Goal: Obtain resource: Download file/media

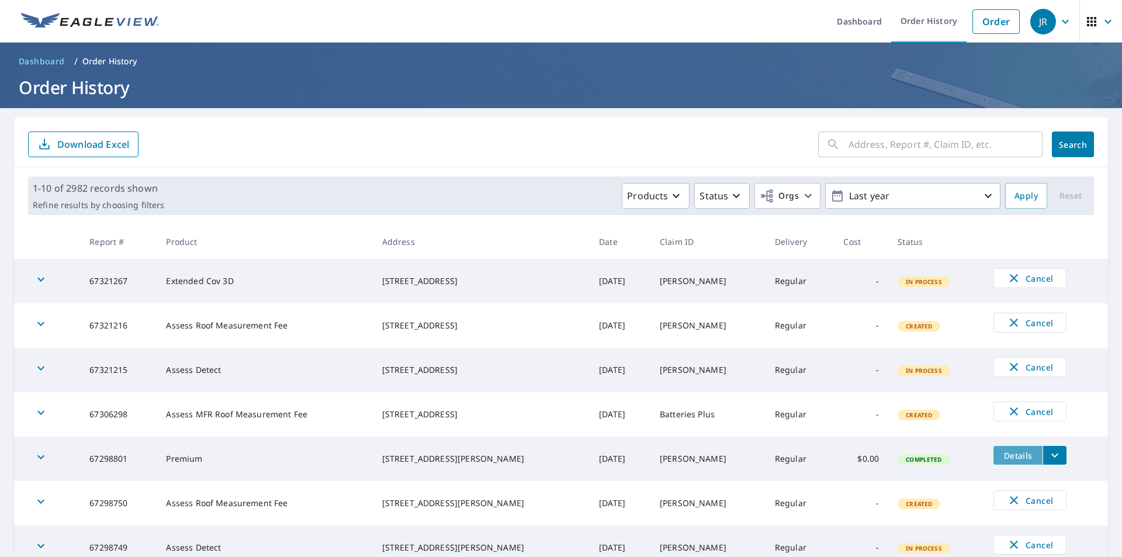
click at [1000, 451] on span "Details" at bounding box center [1017, 455] width 35 height 11
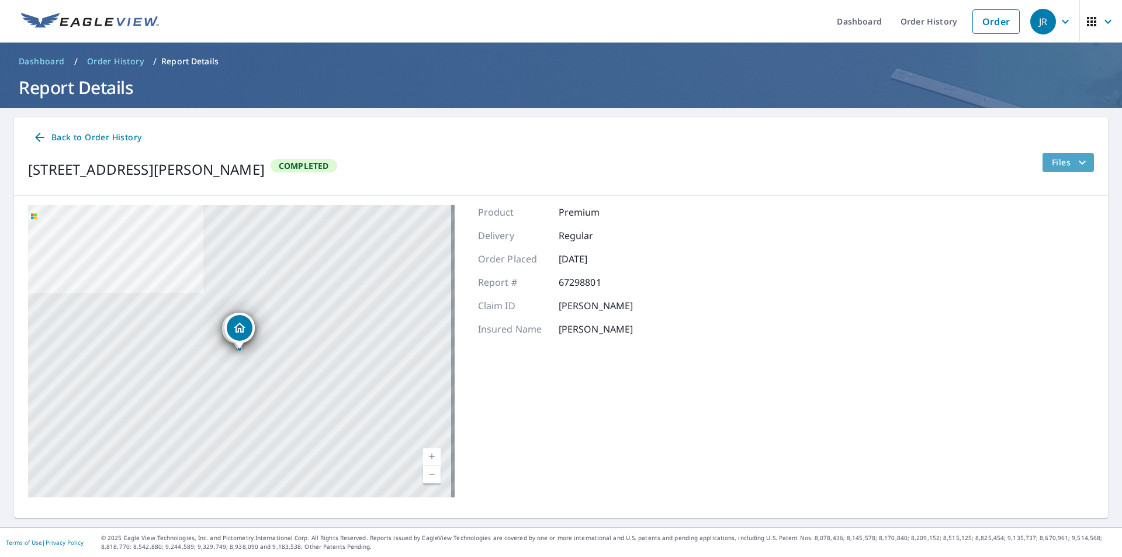
click at [1056, 161] on span "Files" at bounding box center [1070, 162] width 37 height 14
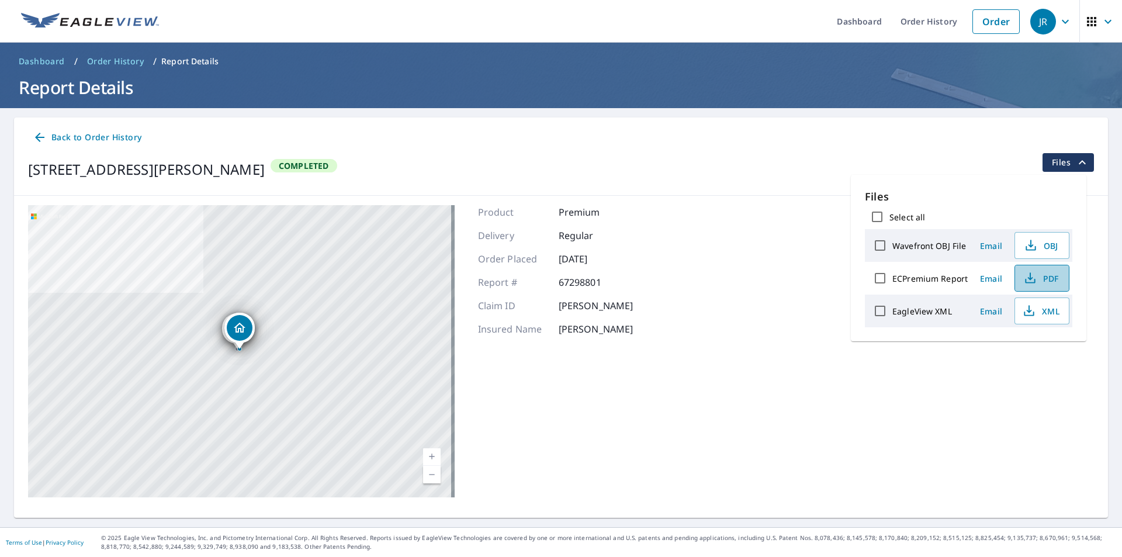
click at [1026, 279] on icon "button" at bounding box center [1030, 278] width 14 height 14
click at [1023, 309] on icon "button" at bounding box center [1029, 311] width 14 height 14
click at [108, 137] on span "Back to Order History" at bounding box center [87, 137] width 109 height 15
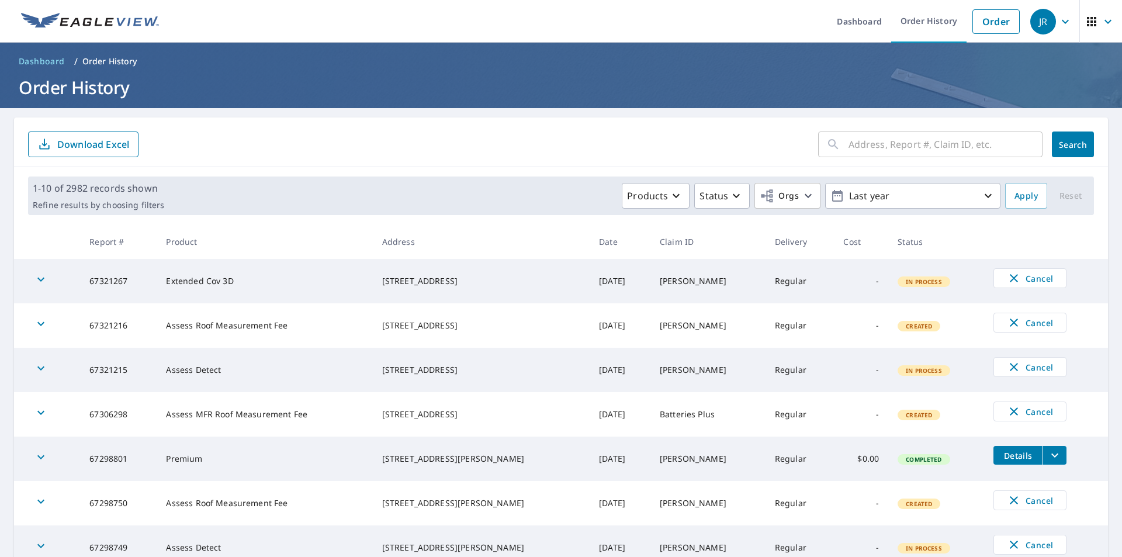
scroll to position [232, 0]
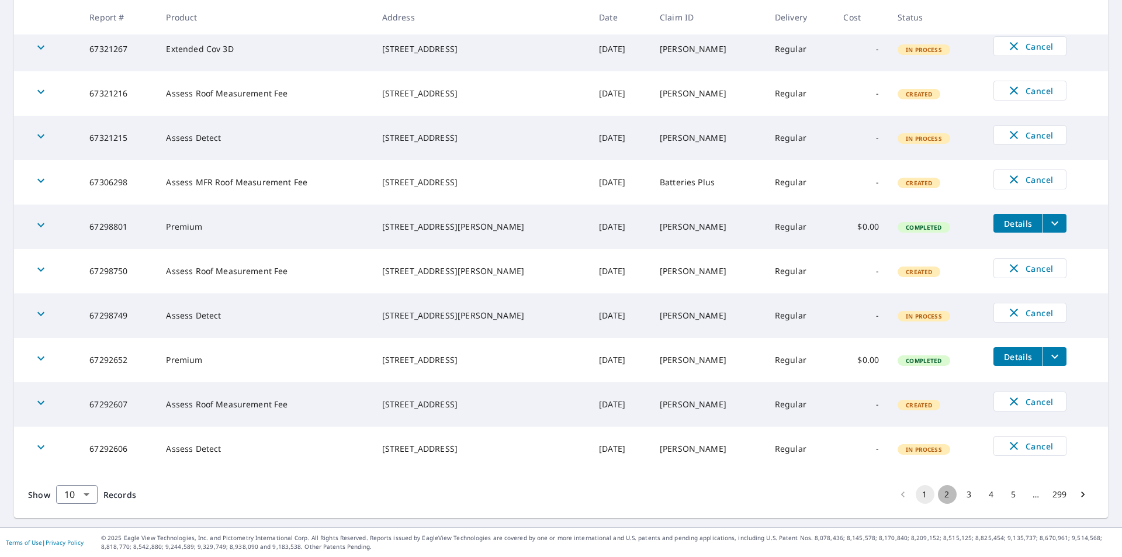
click at [938, 490] on button "2" at bounding box center [947, 494] width 19 height 19
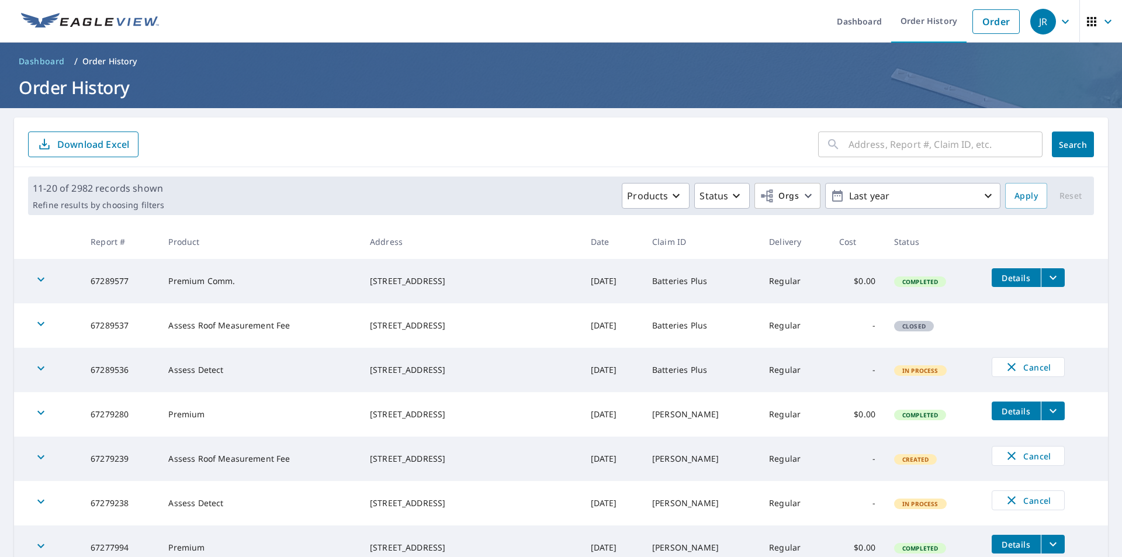
click at [1087, 22] on icon "button" at bounding box center [1091, 21] width 9 height 9
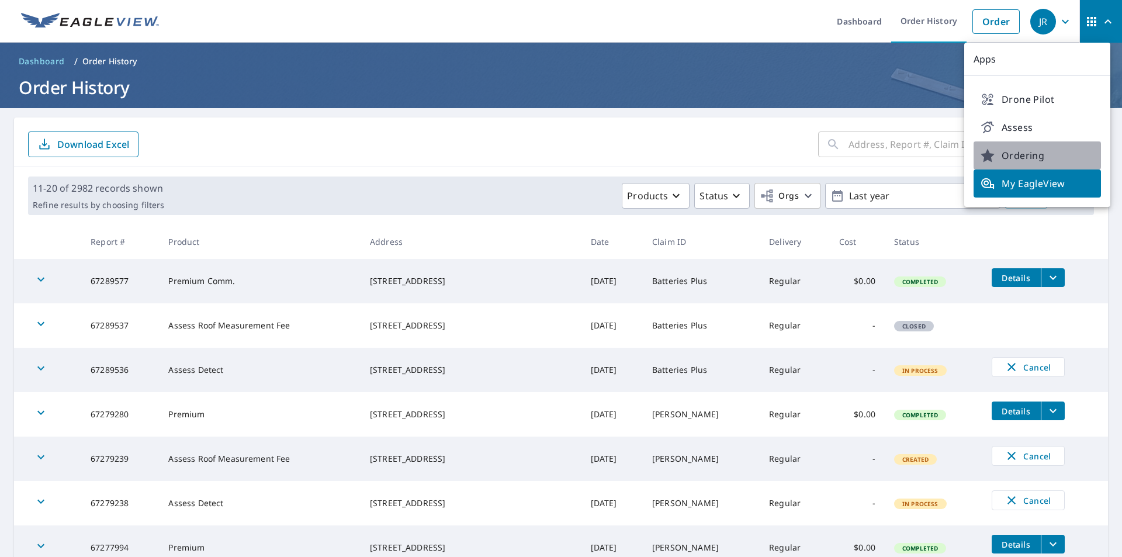
click at [1041, 153] on span "Ordering" at bounding box center [1036, 155] width 113 height 14
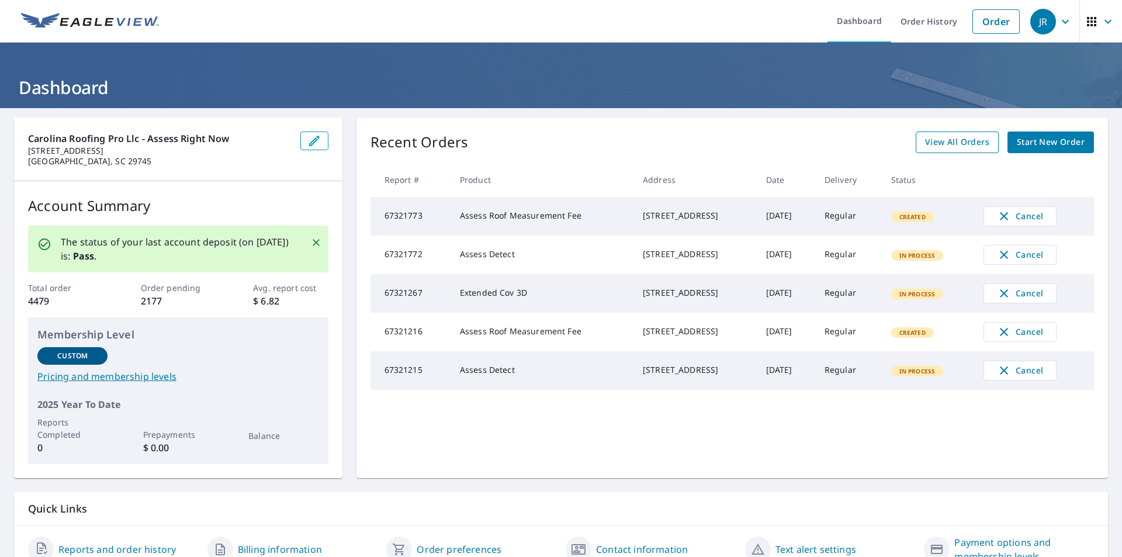
click at [963, 144] on span "View All Orders" at bounding box center [957, 142] width 64 height 15
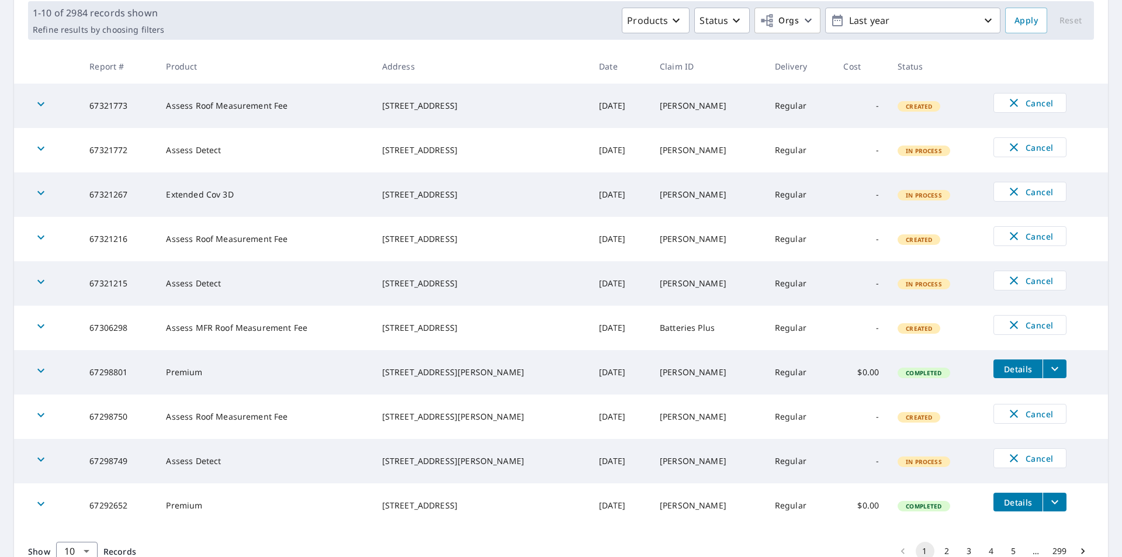
scroll to position [232, 0]
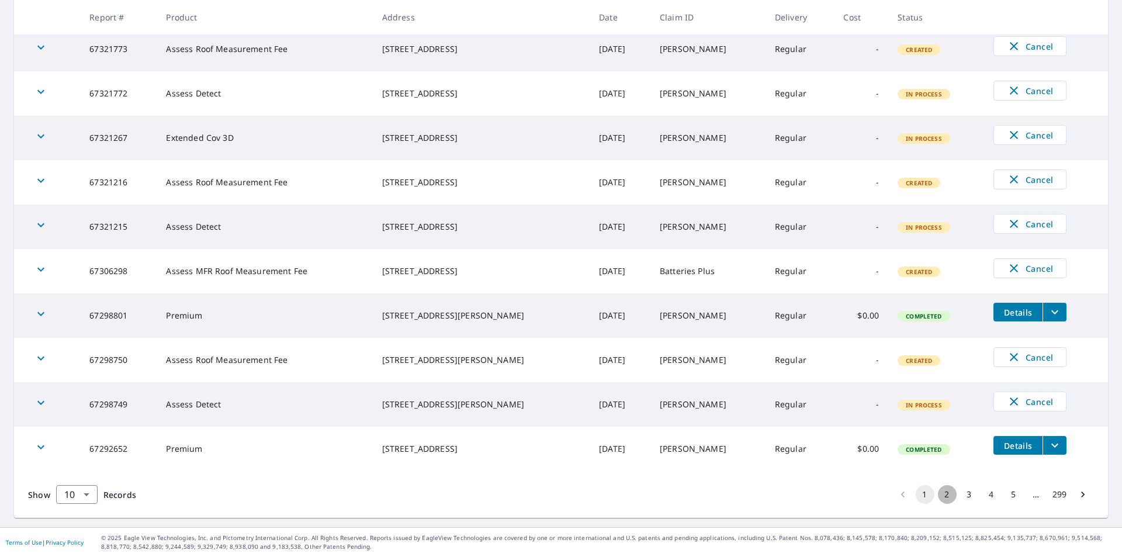
click at [944, 496] on button "2" at bounding box center [947, 494] width 19 height 19
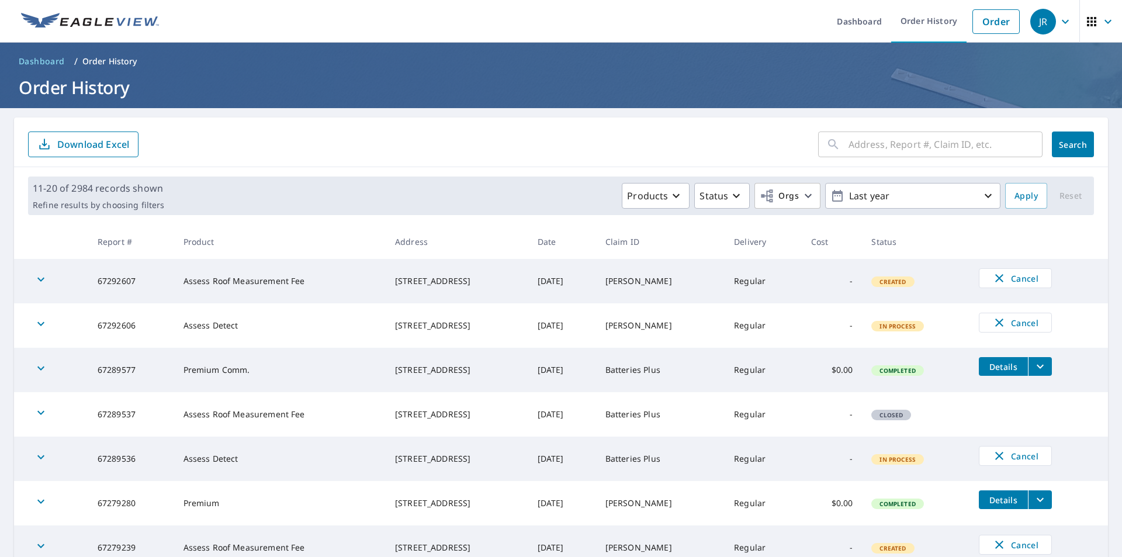
scroll to position [58, 0]
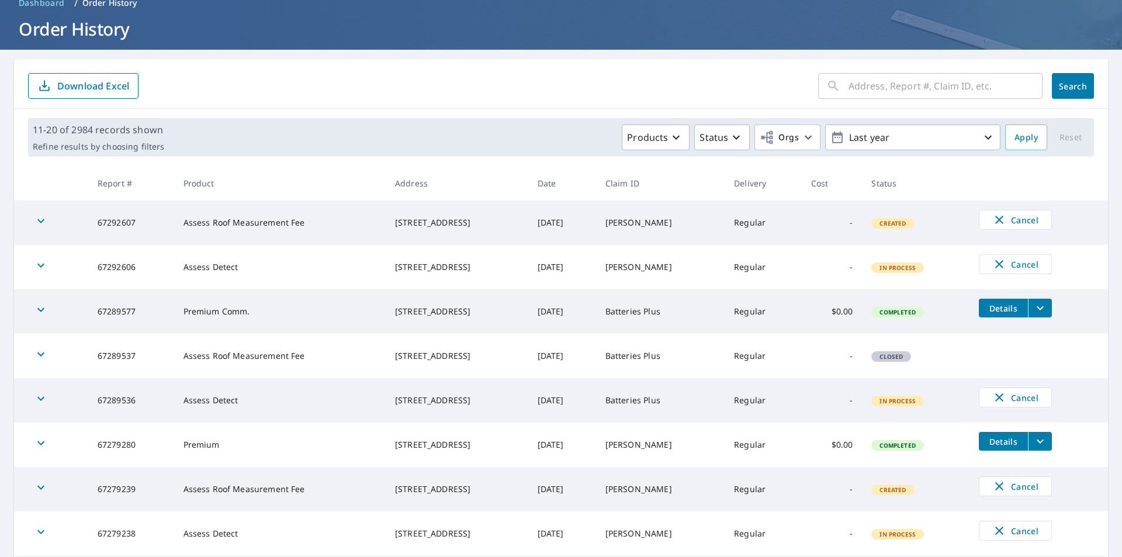
click at [1001, 303] on span "Details" at bounding box center [1003, 308] width 35 height 11
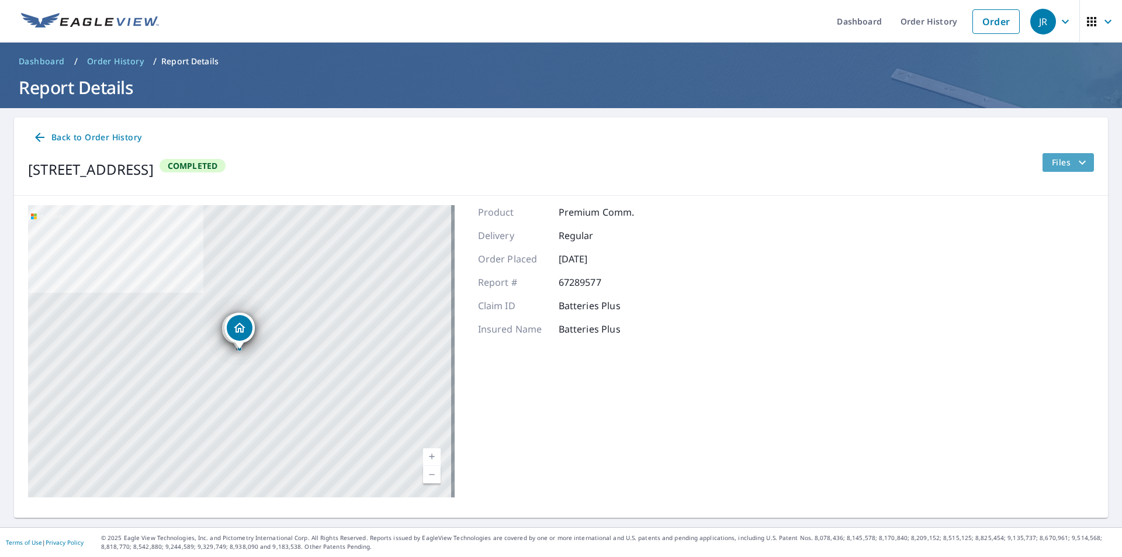
click at [1055, 166] on span "Files" at bounding box center [1070, 162] width 37 height 14
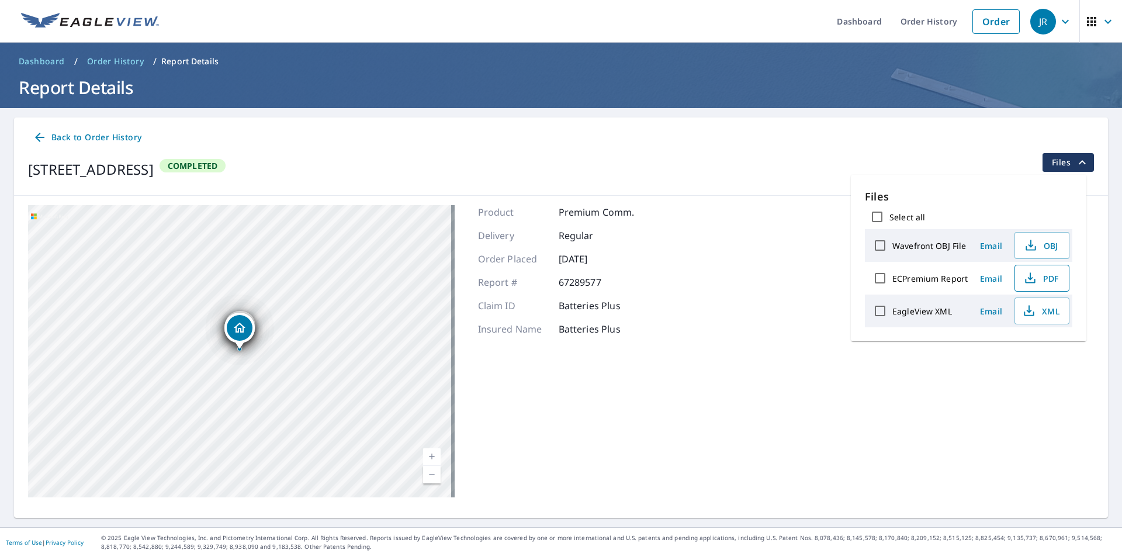
click at [1030, 283] on icon "button" at bounding box center [1030, 281] width 10 height 5
click at [1030, 313] on icon "button" at bounding box center [1029, 311] width 14 height 14
click at [92, 136] on span "Back to Order History" at bounding box center [87, 137] width 109 height 15
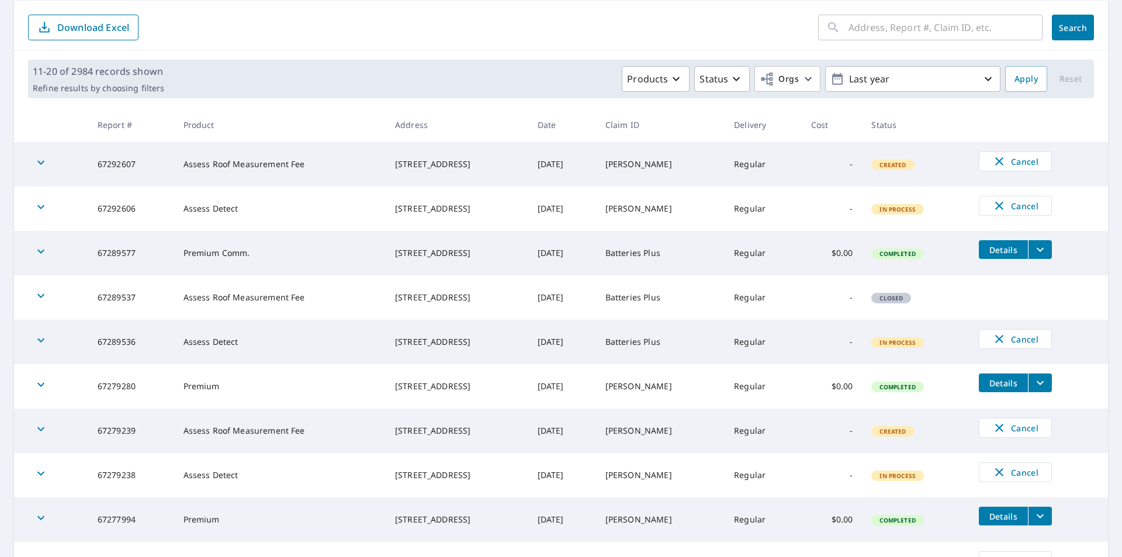
scroll to position [175, 0]
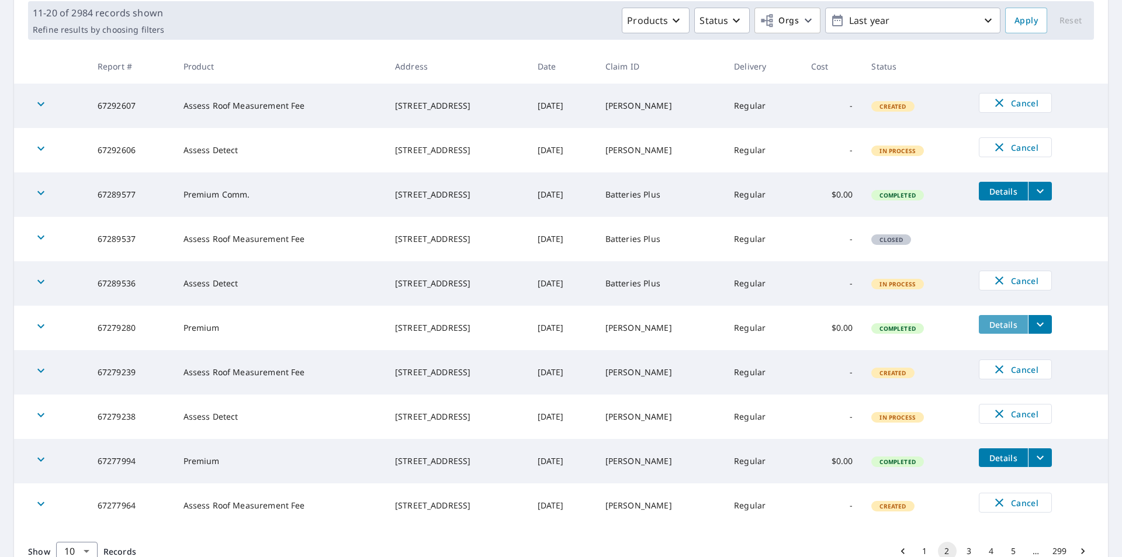
click at [987, 317] on button "Details" at bounding box center [1003, 324] width 49 height 19
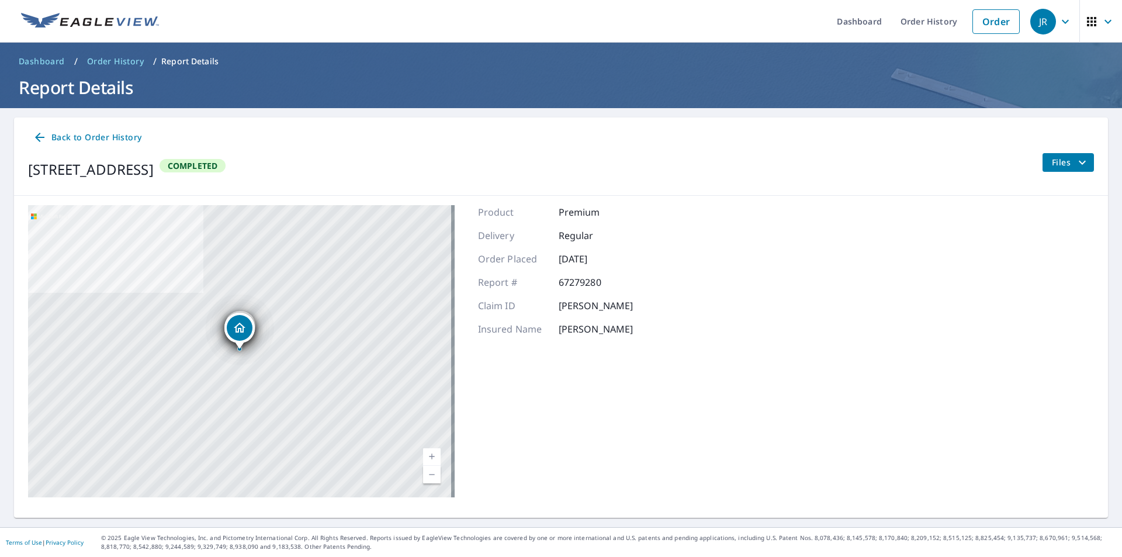
click at [1052, 158] on span "Files" at bounding box center [1070, 162] width 37 height 14
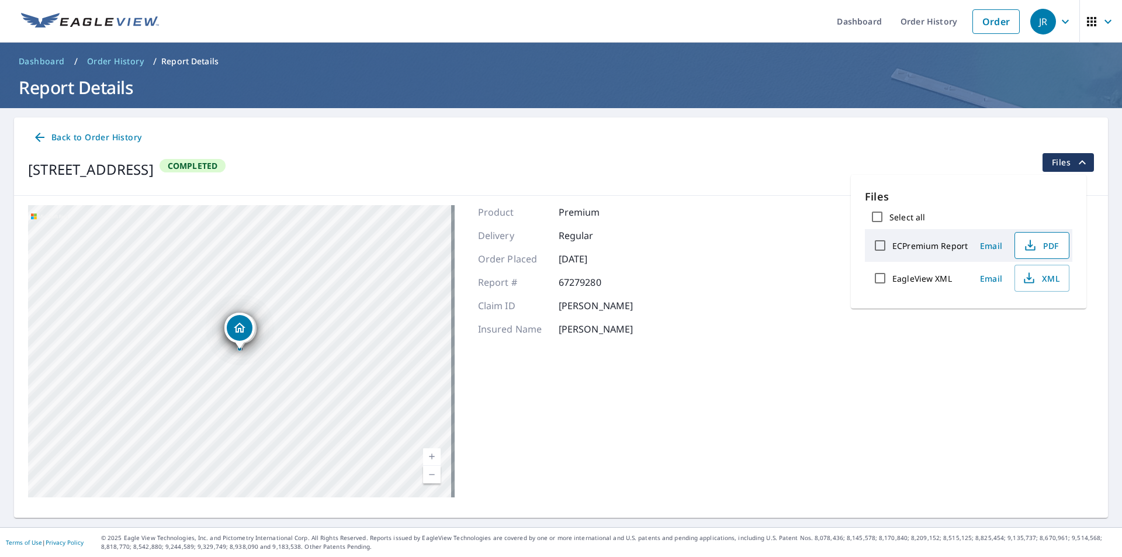
click at [1027, 244] on icon "button" at bounding box center [1030, 245] width 14 height 14
click at [1024, 278] on icon "button" at bounding box center [1029, 278] width 14 height 14
click at [91, 133] on span "Back to Order History" at bounding box center [87, 137] width 109 height 15
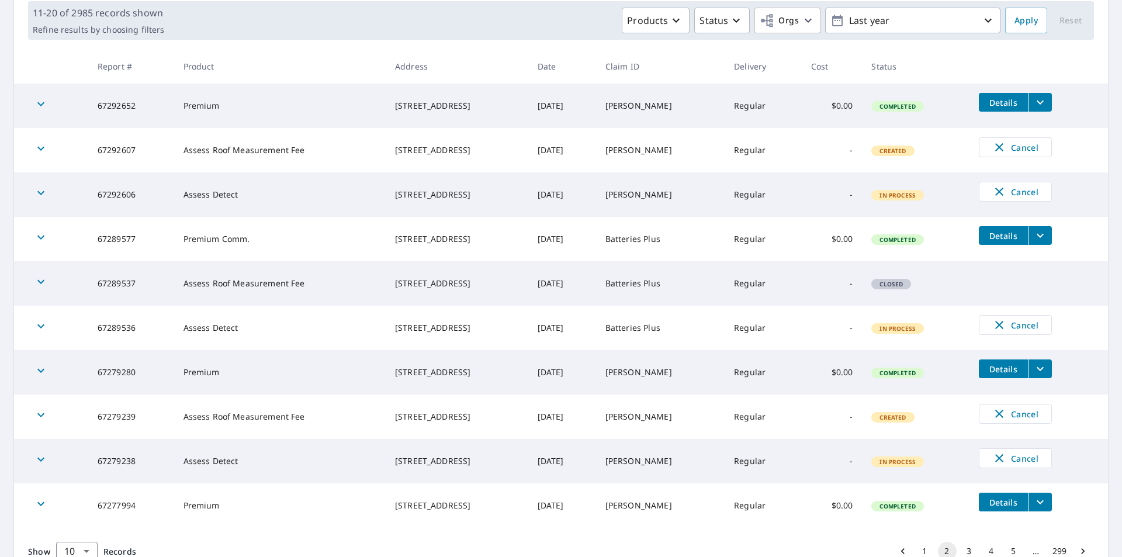
scroll to position [232, 0]
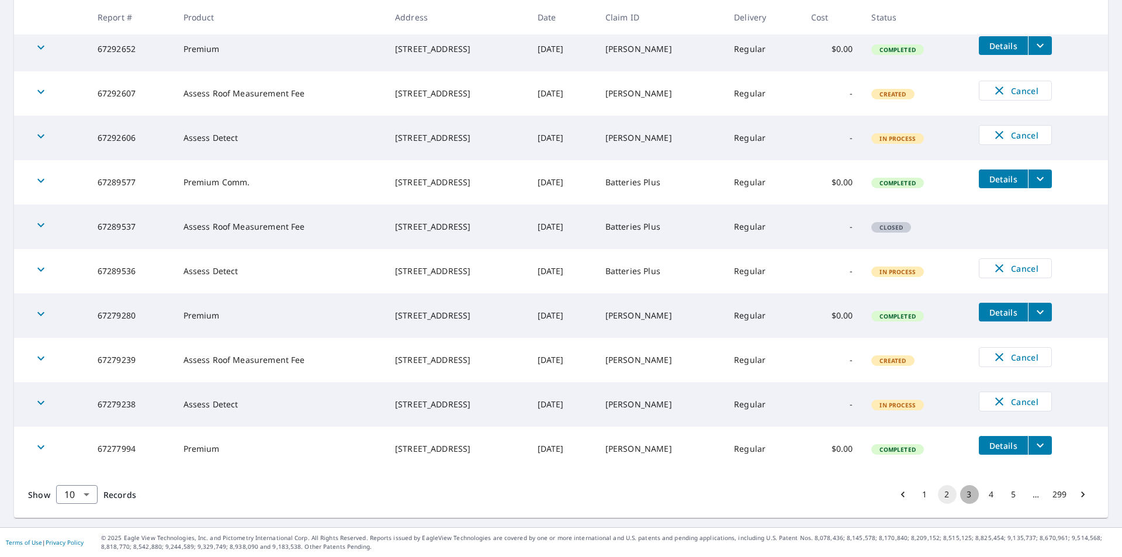
click at [962, 494] on button "3" at bounding box center [969, 494] width 19 height 19
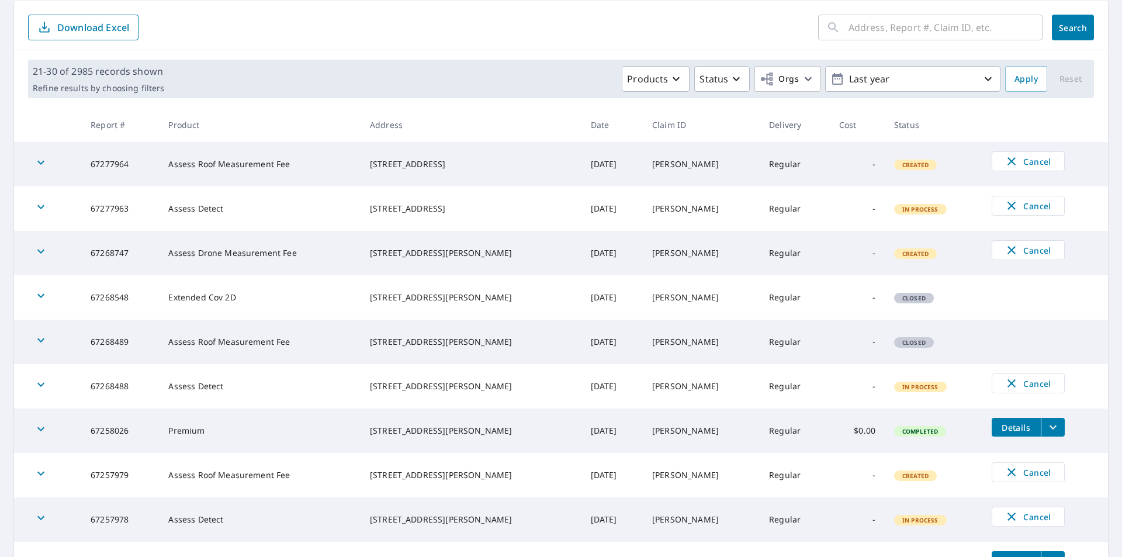
scroll to position [232, 0]
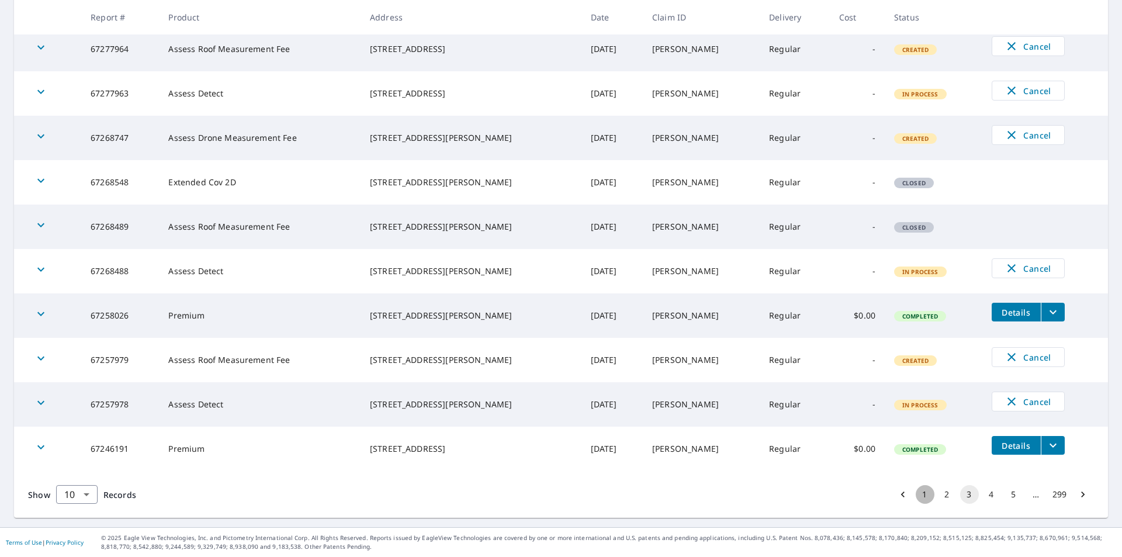
click at [916, 490] on button "1" at bounding box center [925, 494] width 19 height 19
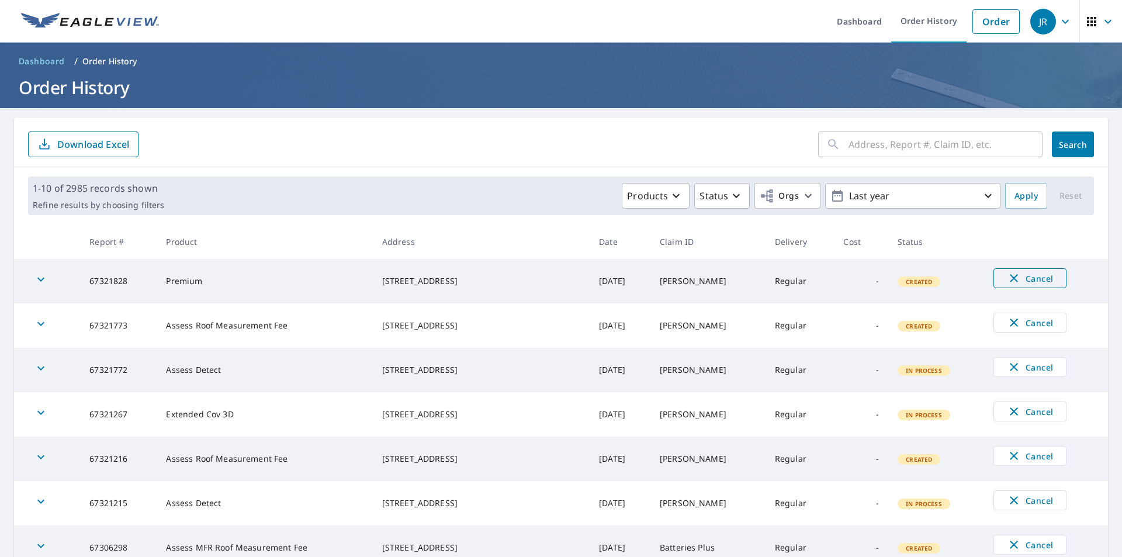
click at [1007, 276] on icon "button" at bounding box center [1014, 278] width 14 height 14
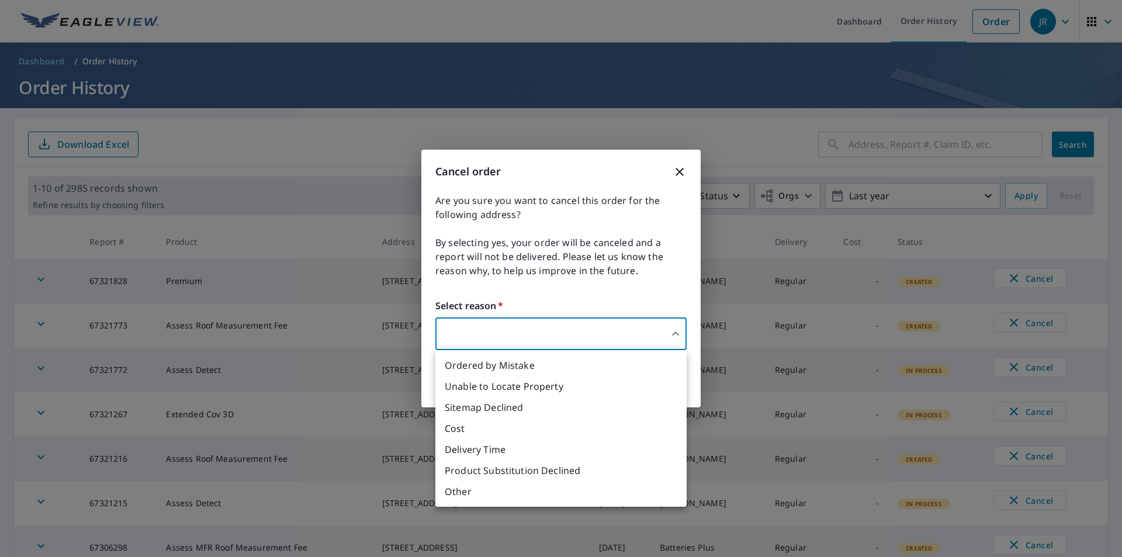
click at [608, 344] on body "[PERSON_NAME] Dashboard Order History Order JR Dashboard / Order History Order …" at bounding box center [561, 278] width 1122 height 557
click at [601, 370] on li "Ordered by Mistake" at bounding box center [560, 365] width 251 height 21
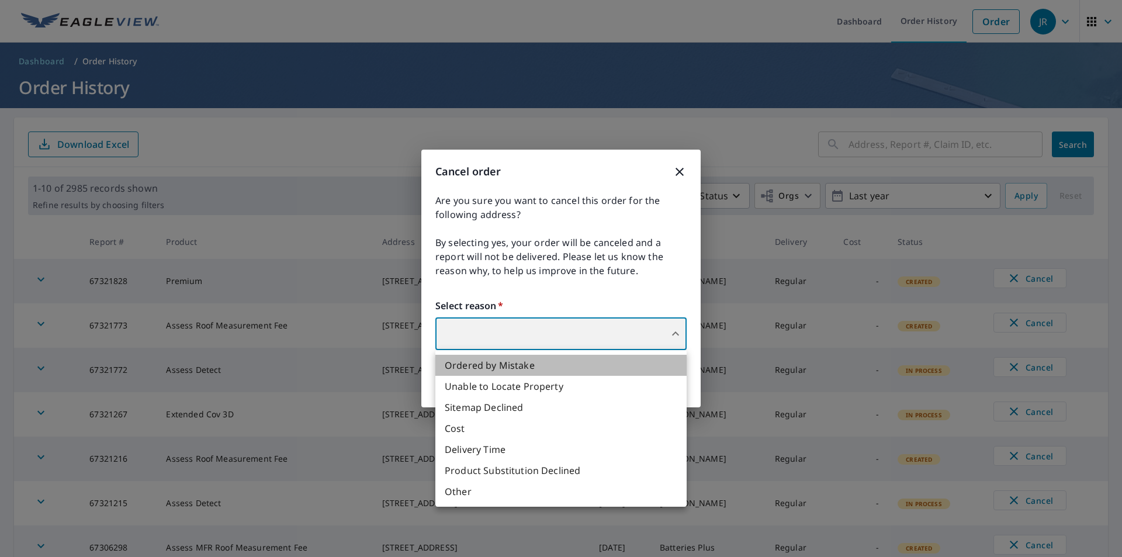
type input "30"
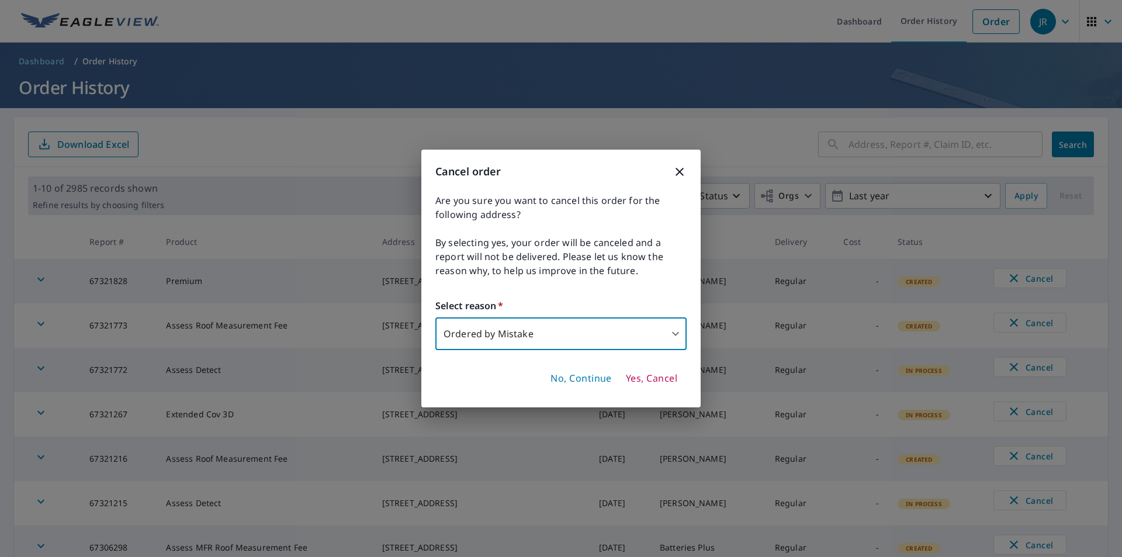
click at [629, 384] on span "Yes, Cancel" at bounding box center [651, 378] width 51 height 13
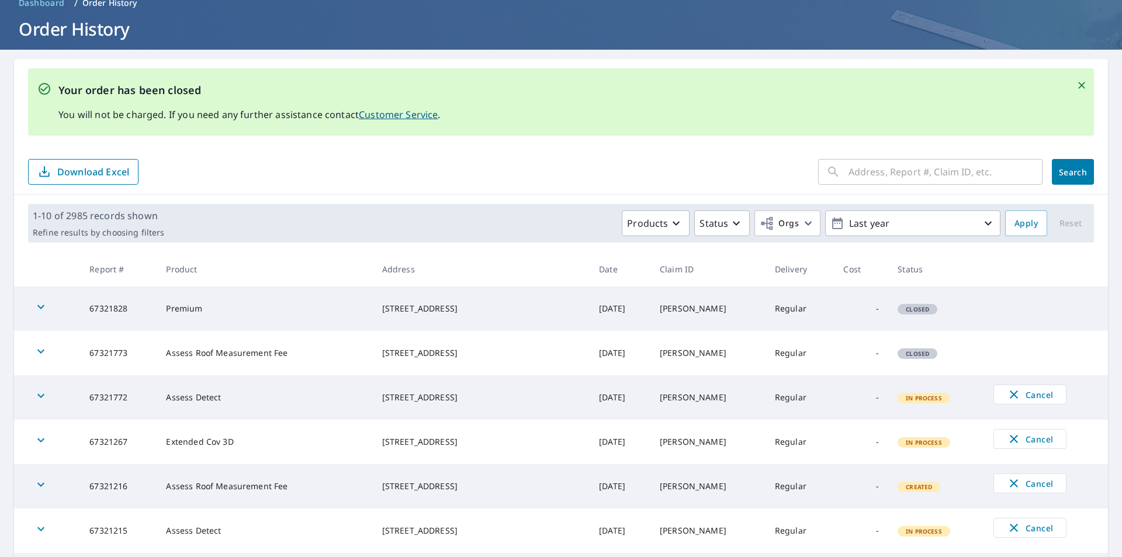
scroll to position [117, 0]
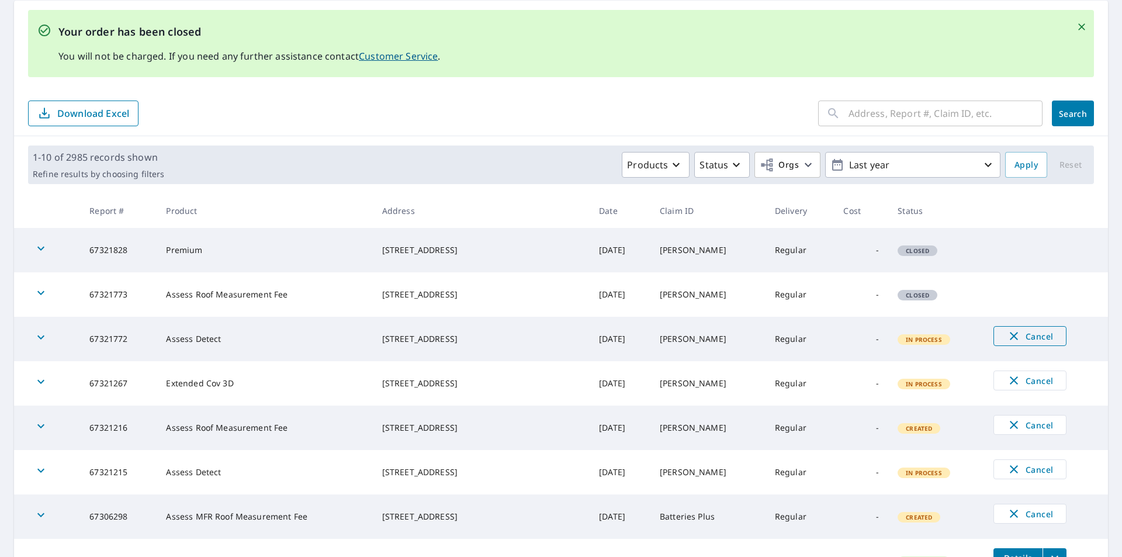
click at [1020, 334] on span "Cancel" at bounding box center [1030, 336] width 48 height 14
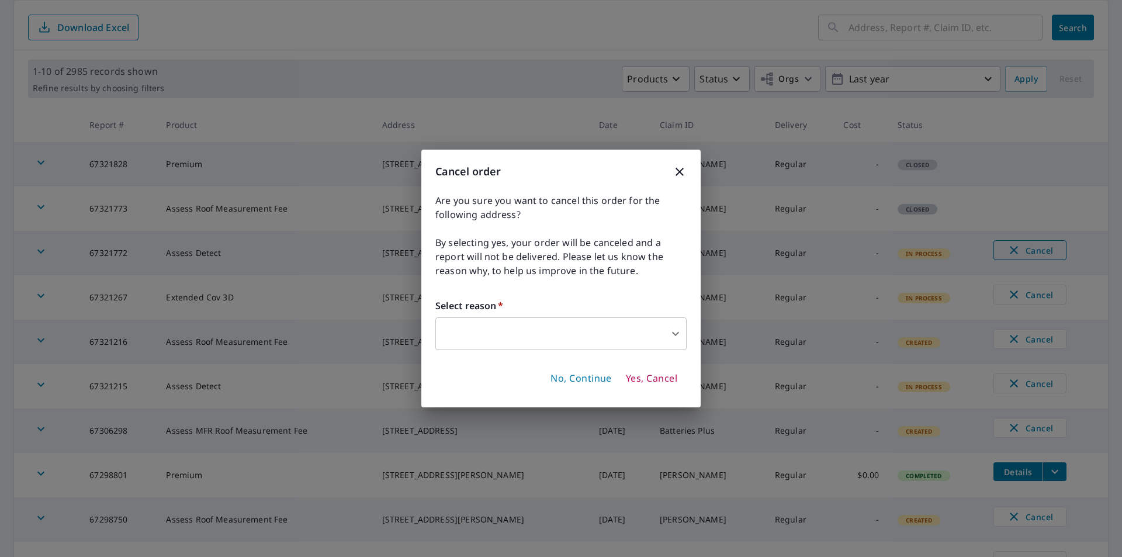
scroll to position [31, 0]
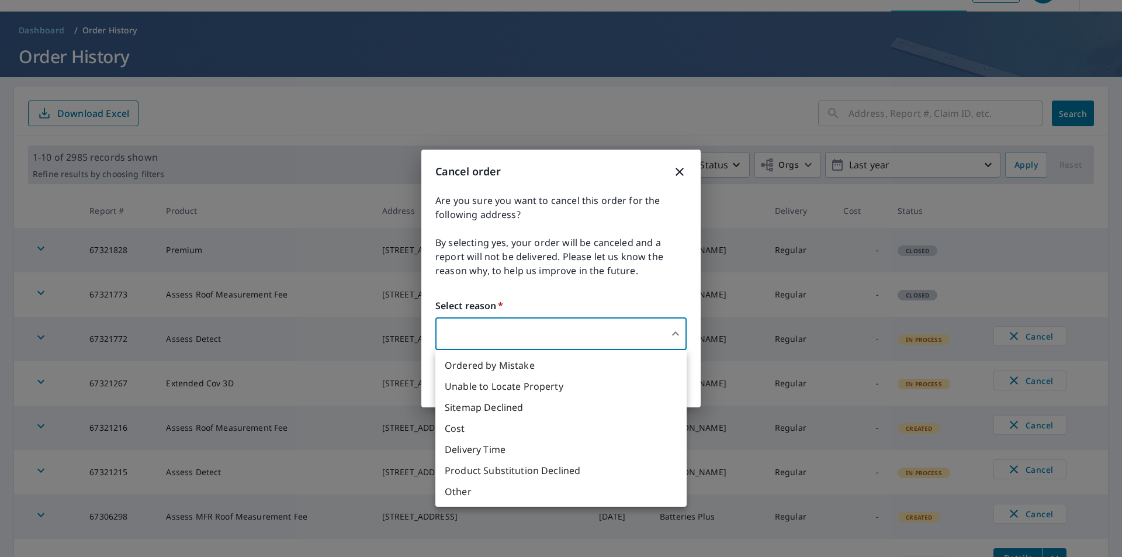
click at [629, 345] on body "[PERSON_NAME] Dashboard Order History Order JR Dashboard / Order History Order …" at bounding box center [561, 278] width 1122 height 557
click at [555, 360] on li "Ordered by Mistake" at bounding box center [560, 365] width 251 height 21
type input "30"
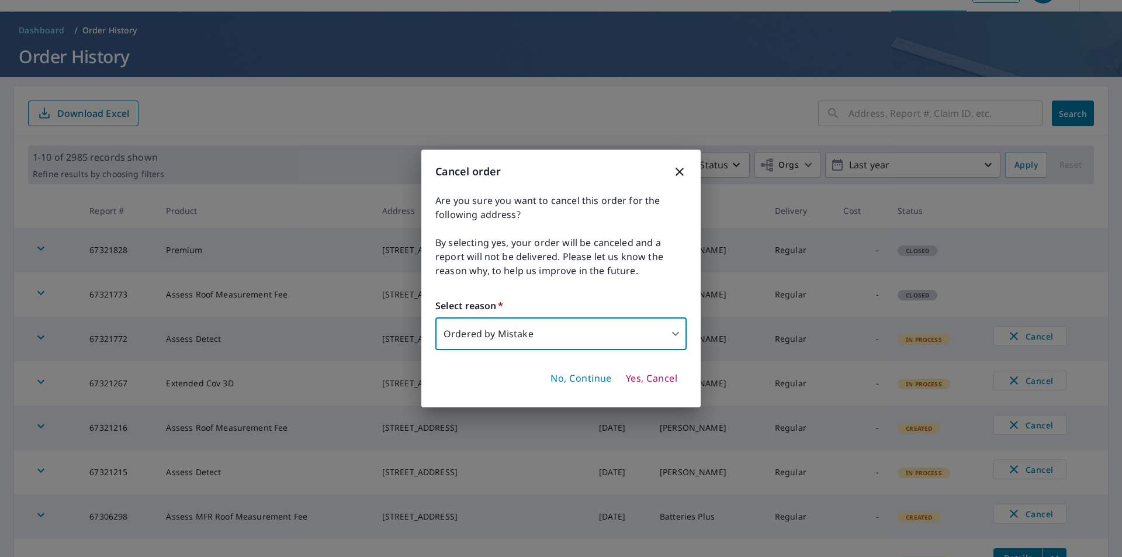
click at [630, 374] on span "Yes, Cancel" at bounding box center [651, 378] width 51 height 13
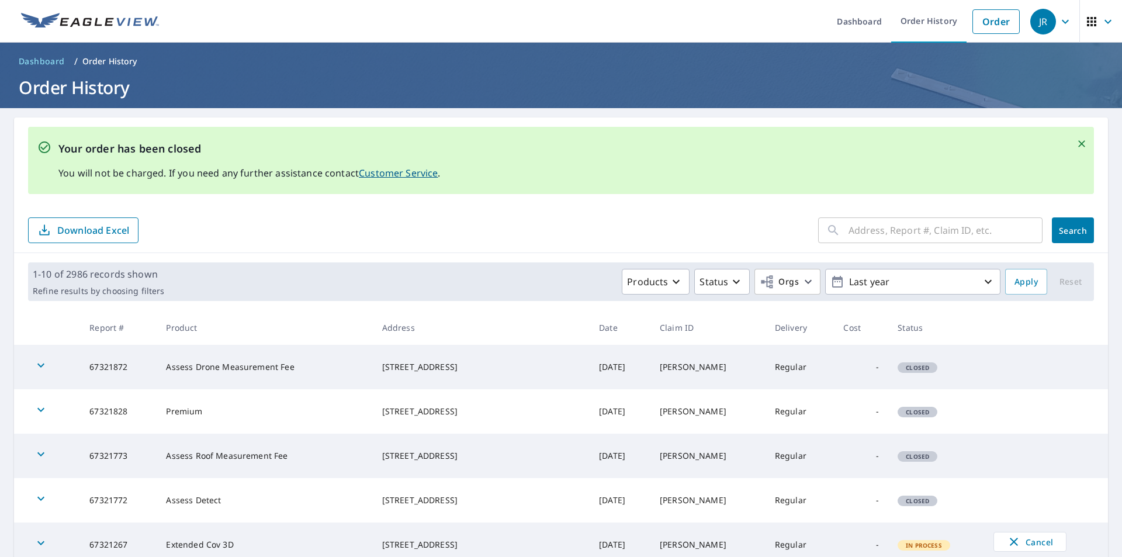
click at [1084, 32] on span "button" at bounding box center [1100, 22] width 33 height 28
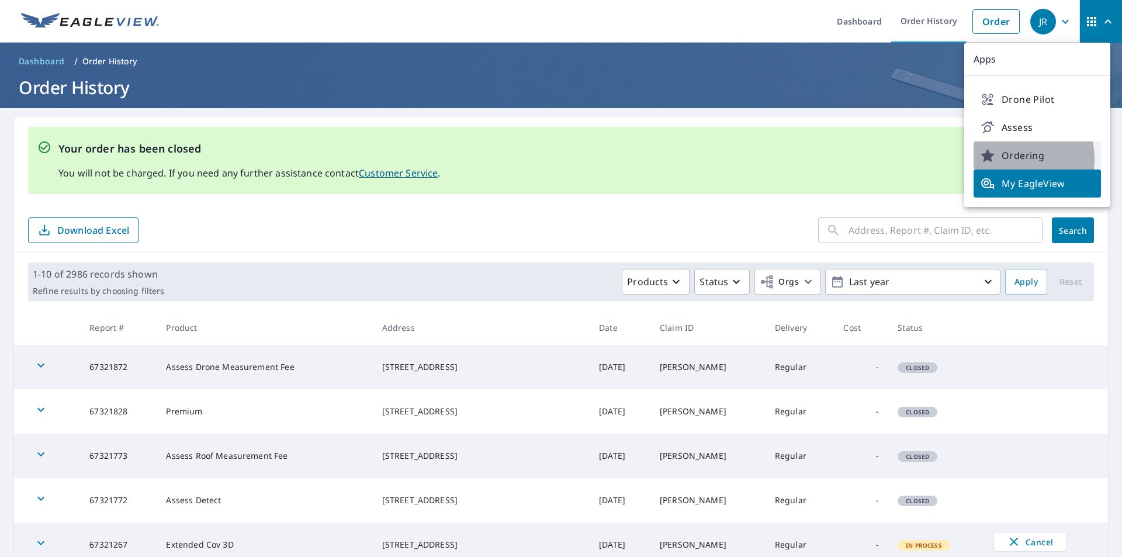
click at [1001, 159] on span "Ordering" at bounding box center [1036, 155] width 113 height 14
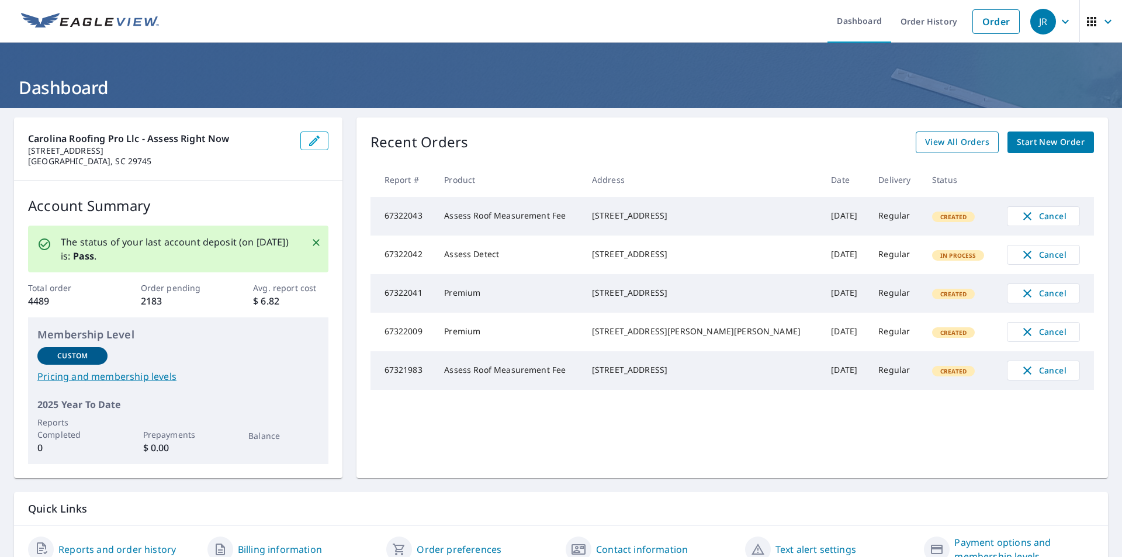
click at [962, 141] on span "View All Orders" at bounding box center [957, 142] width 64 height 15
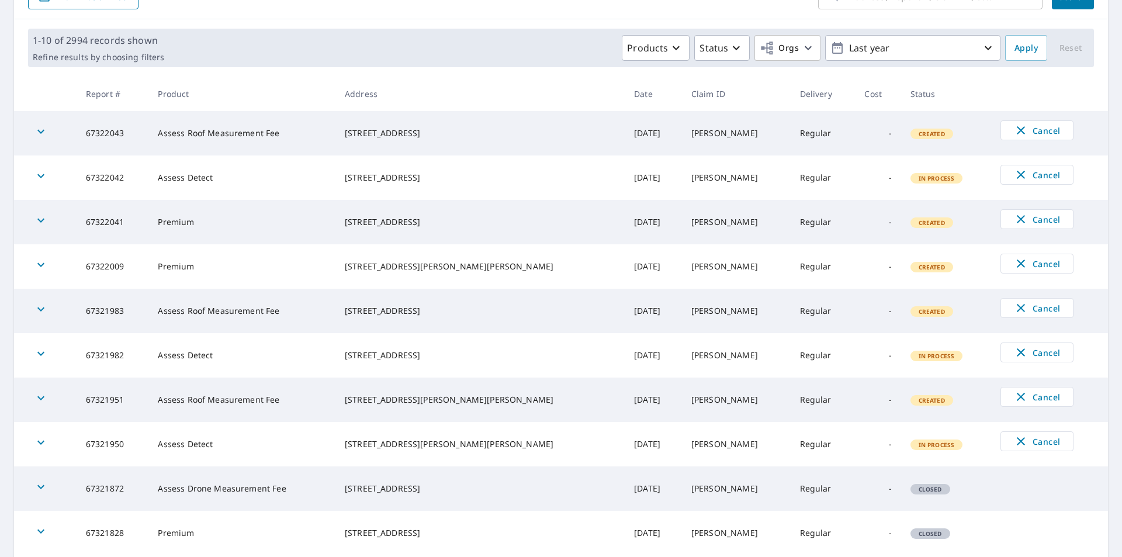
scroll to position [318, 0]
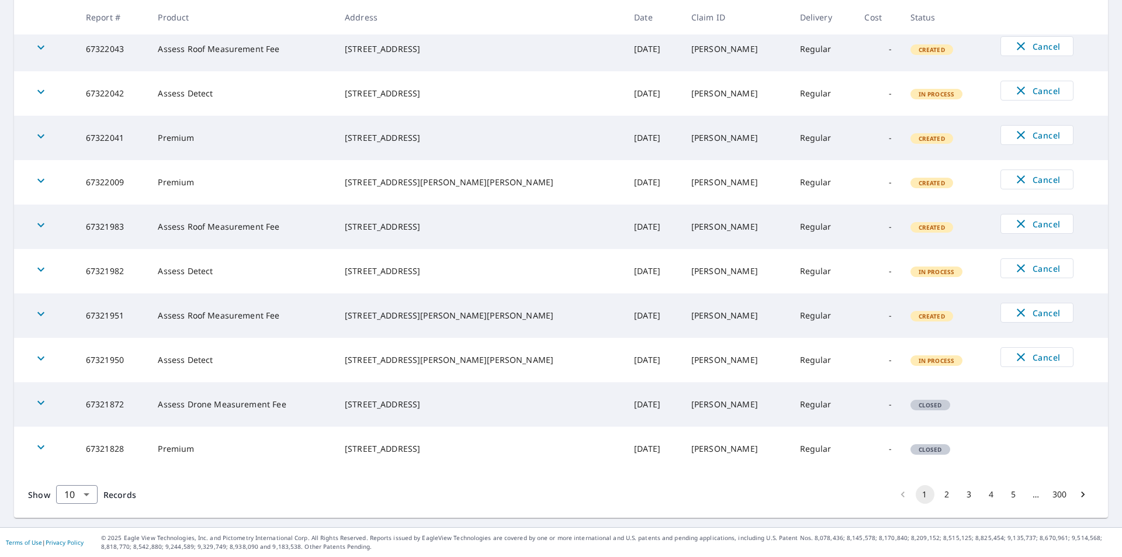
click at [939, 491] on button "2" at bounding box center [947, 494] width 19 height 19
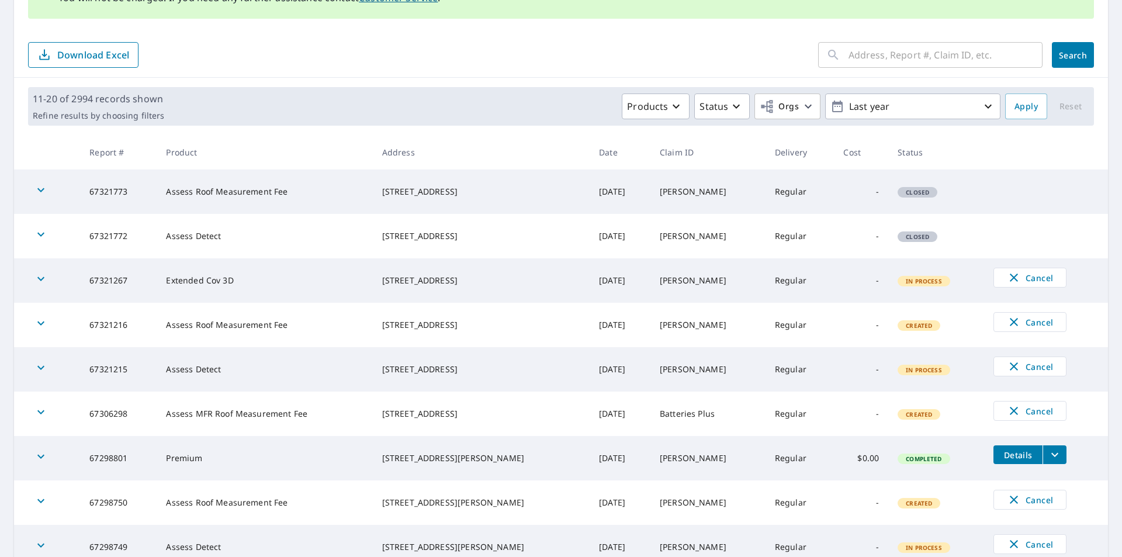
scroll to position [318, 0]
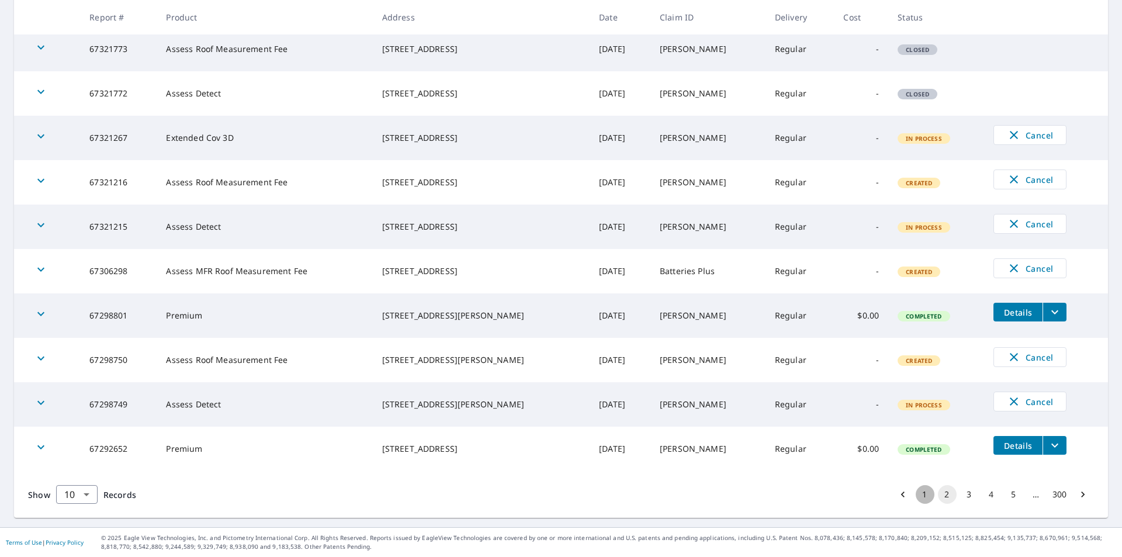
click at [920, 495] on button "1" at bounding box center [925, 494] width 19 height 19
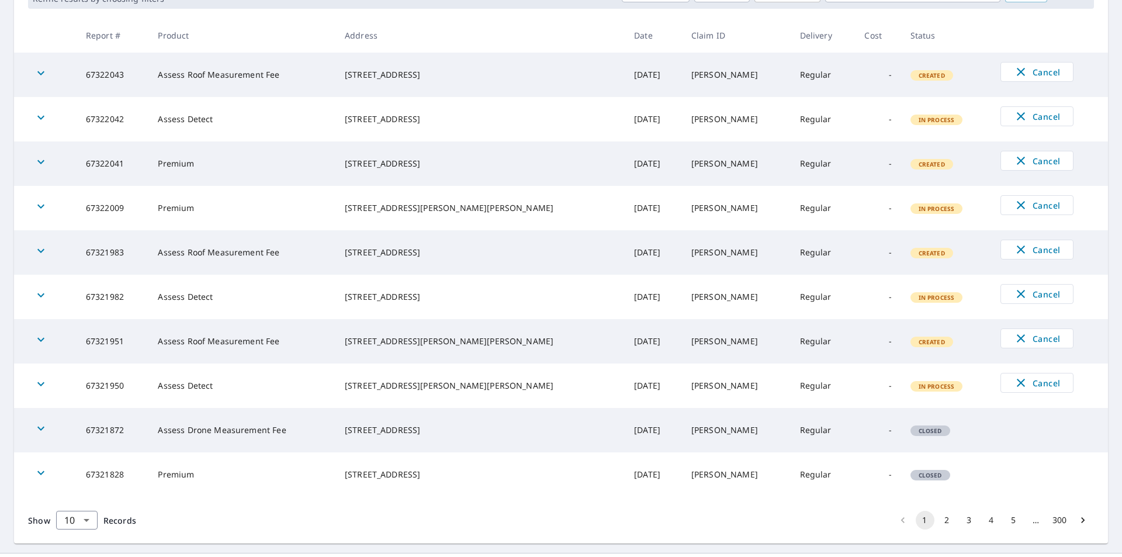
scroll to position [318, 0]
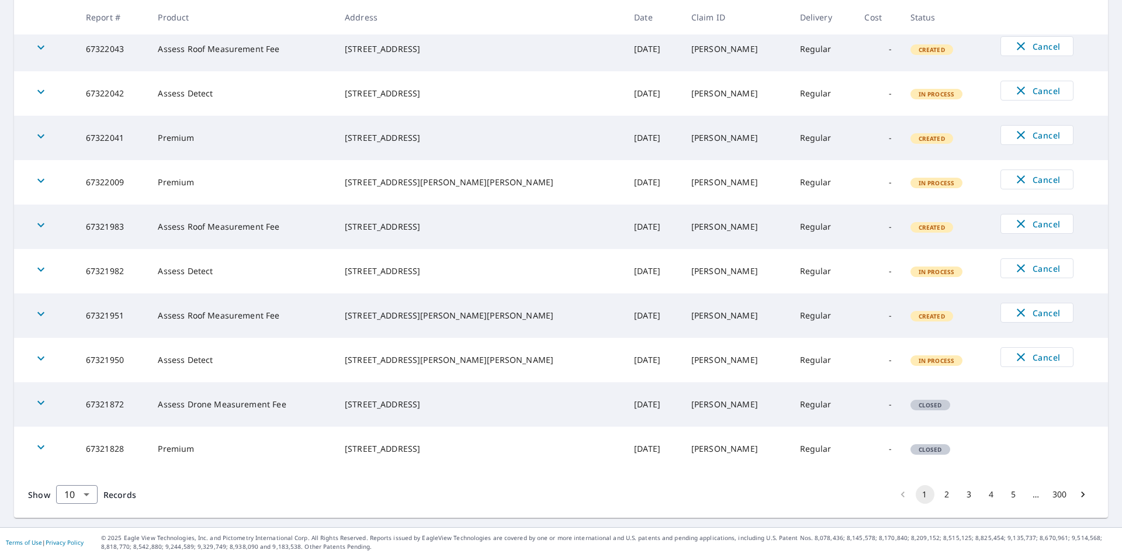
click at [938, 490] on button "2" at bounding box center [947, 494] width 19 height 19
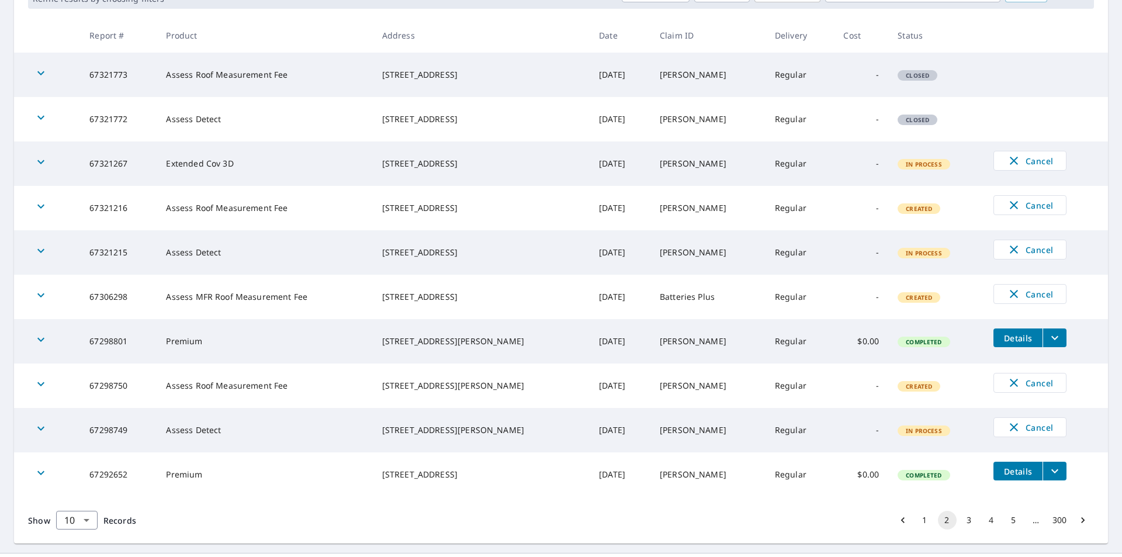
scroll to position [318, 0]
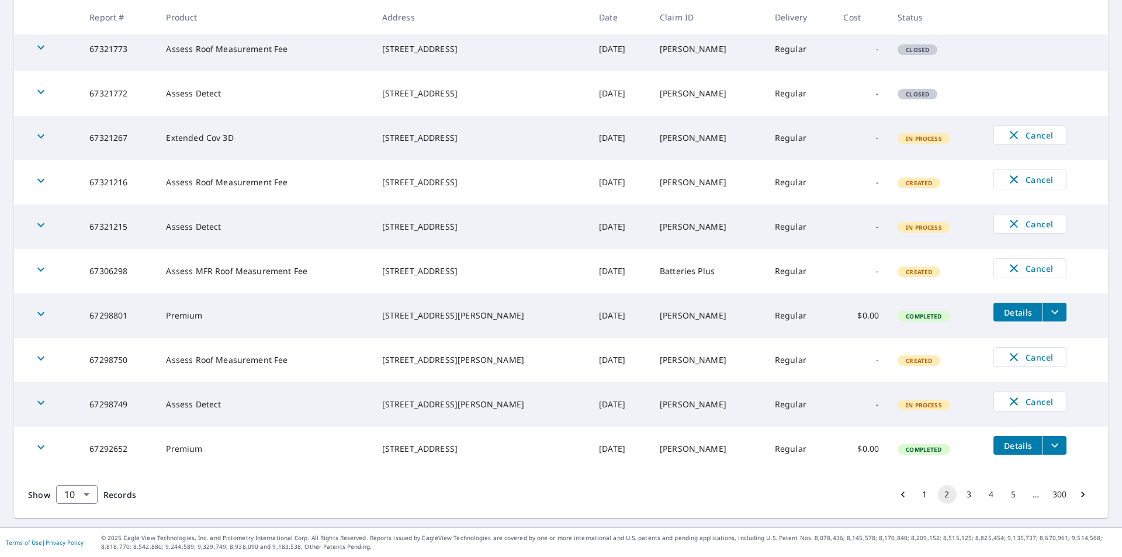
drag, startPoint x: 390, startPoint y: 349, endPoint x: 469, endPoint y: 363, distance: 80.7
click at [469, 363] on td "[STREET_ADDRESS][PERSON_NAME]" at bounding box center [481, 360] width 217 height 44
copy div "[STREET_ADDRESS][PERSON_NAME]"
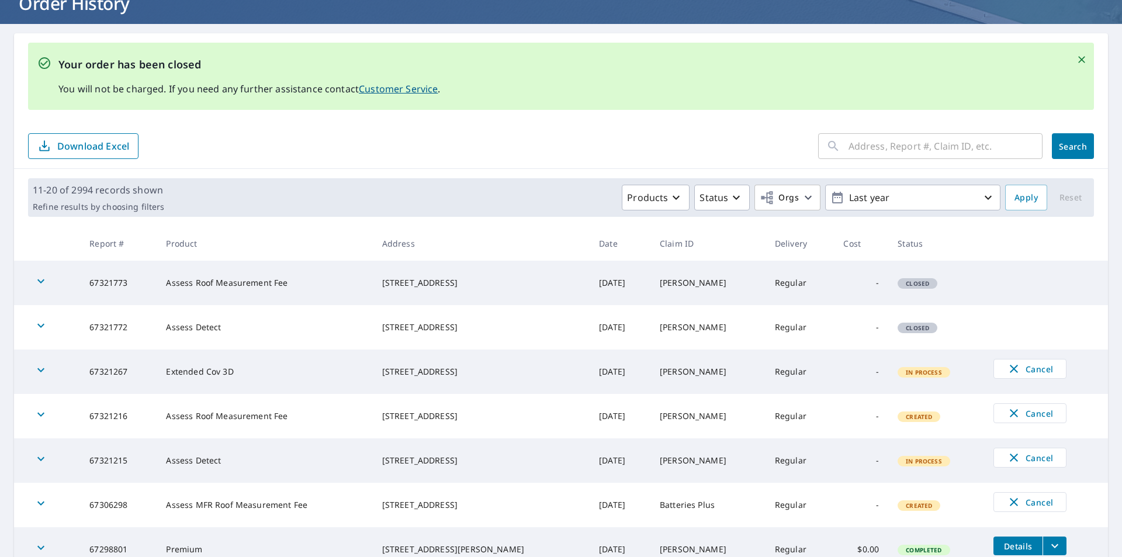
scroll to position [0, 0]
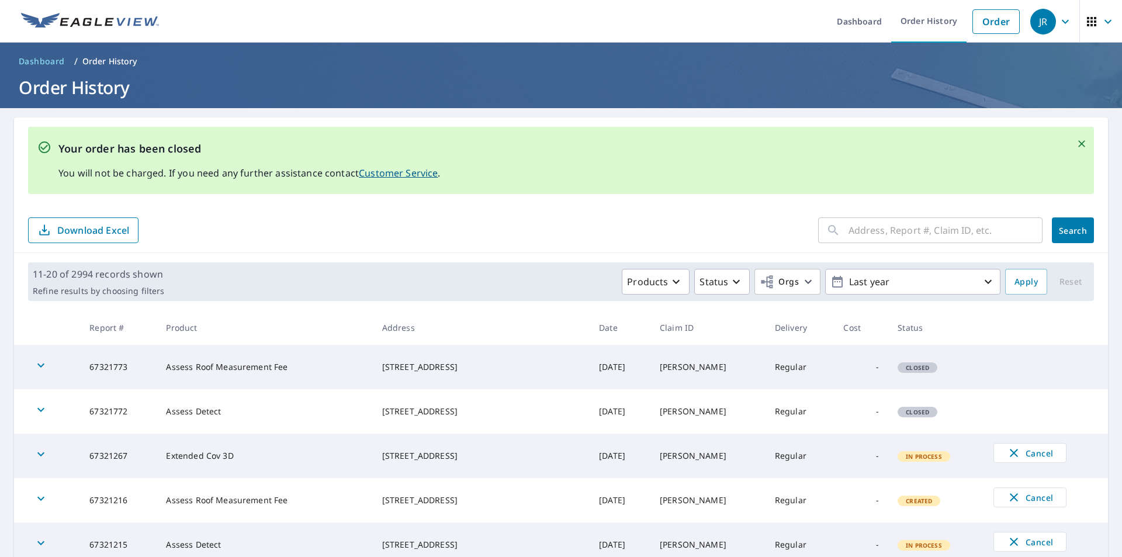
click at [1087, 26] on icon "button" at bounding box center [1091, 21] width 9 height 9
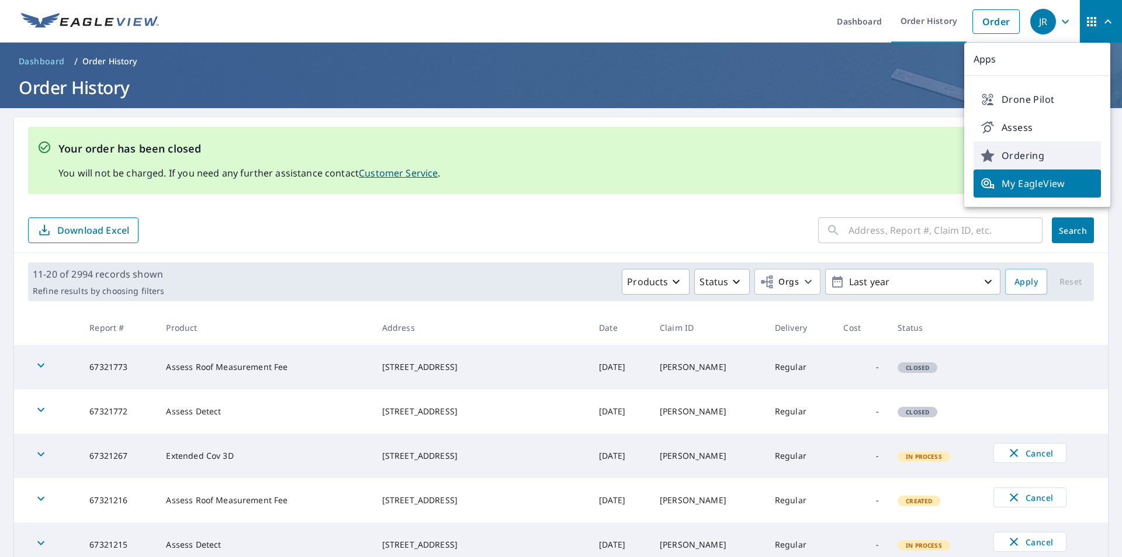
click at [1015, 154] on span "Ordering" at bounding box center [1036, 155] width 113 height 14
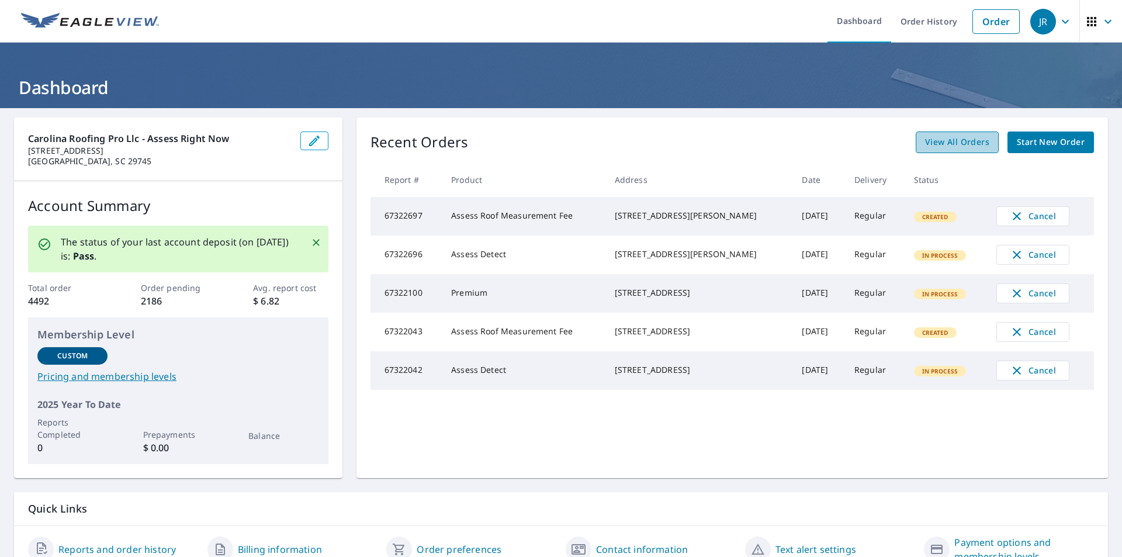
click at [925, 147] on span "View All Orders" at bounding box center [957, 142] width 64 height 15
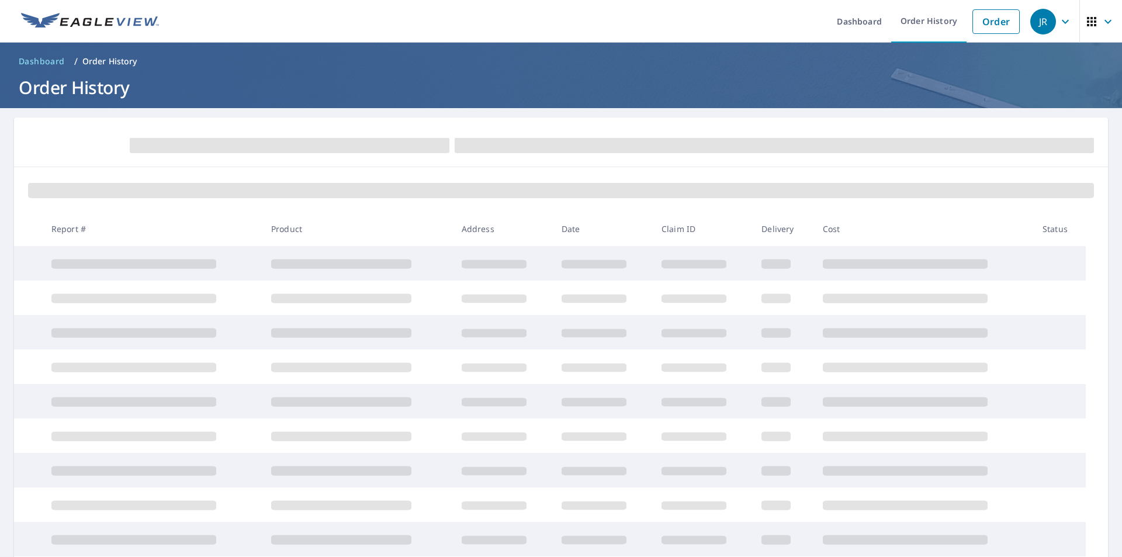
scroll to position [120, 0]
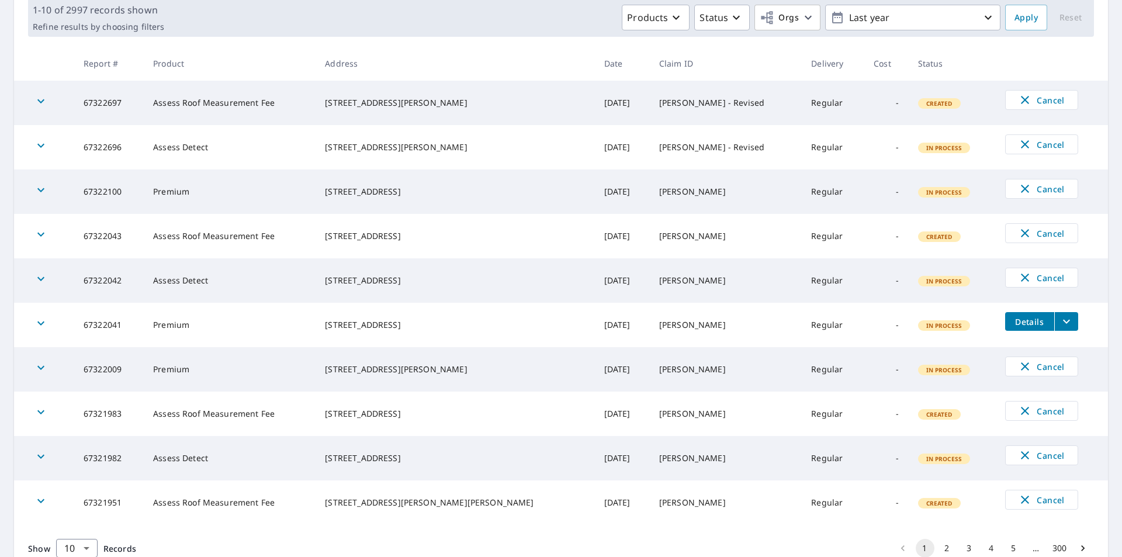
scroll to position [232, 0]
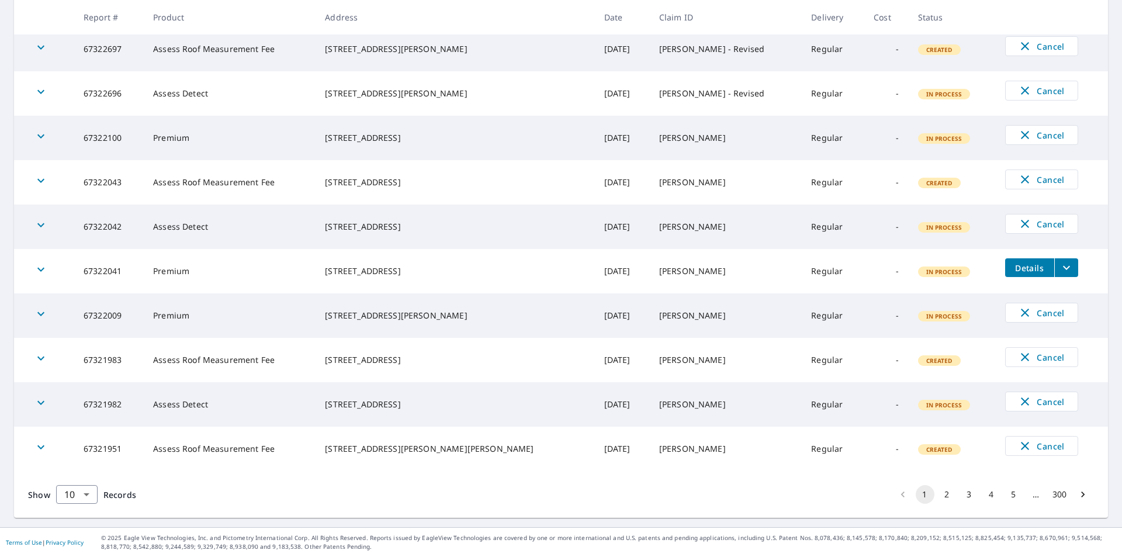
click at [941, 495] on button "2" at bounding box center [947, 494] width 19 height 19
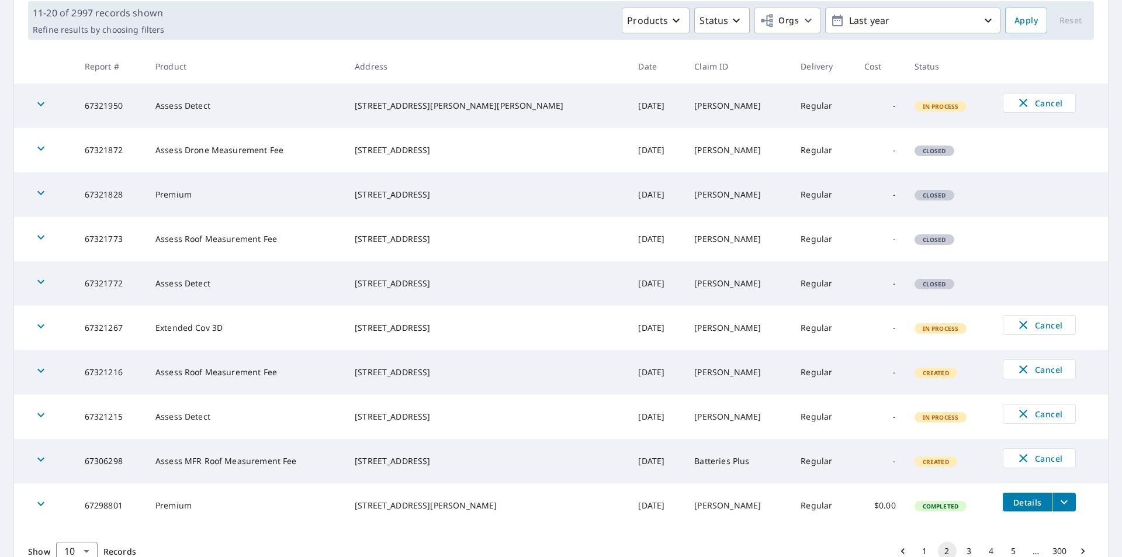
scroll to position [232, 0]
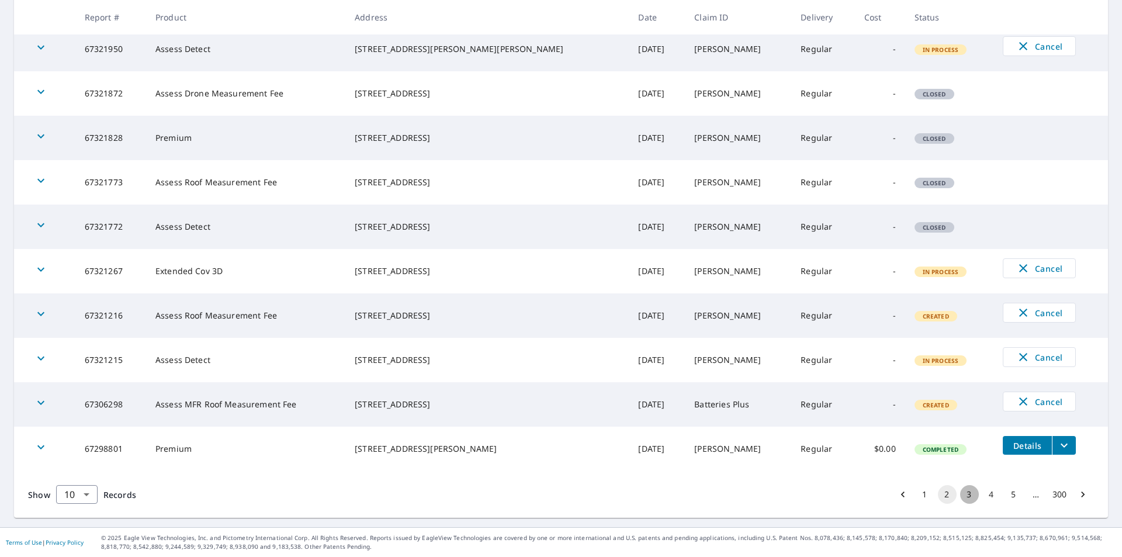
click at [960, 490] on button "3" at bounding box center [969, 494] width 19 height 19
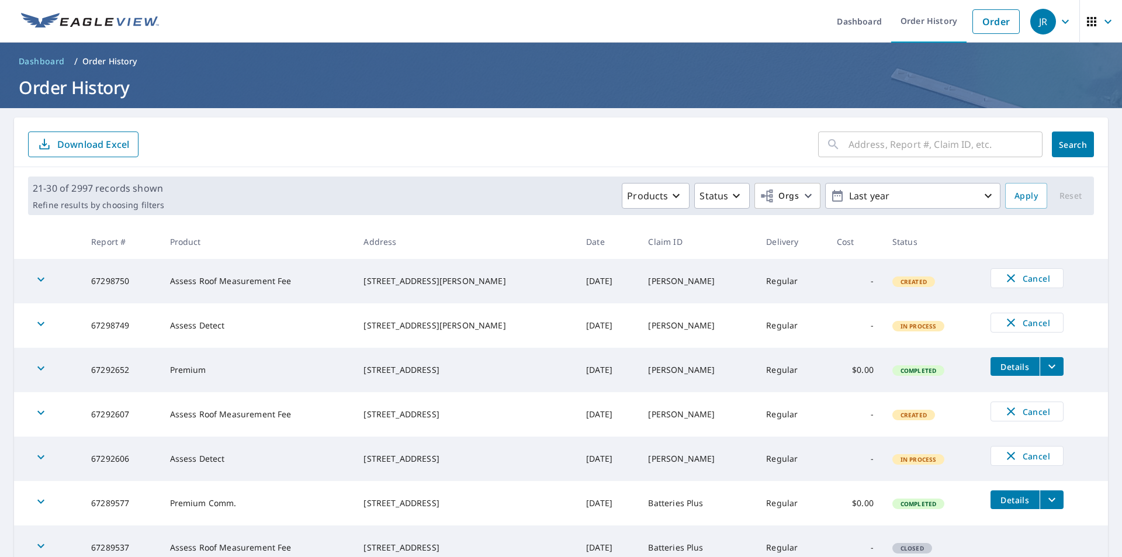
scroll to position [232, 0]
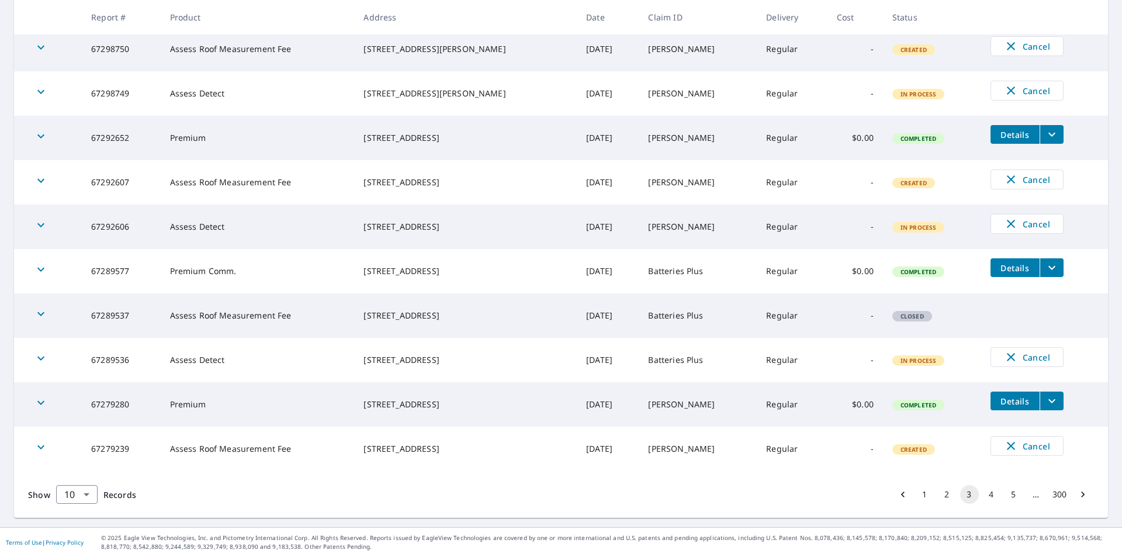
click at [918, 498] on button "1" at bounding box center [925, 494] width 19 height 19
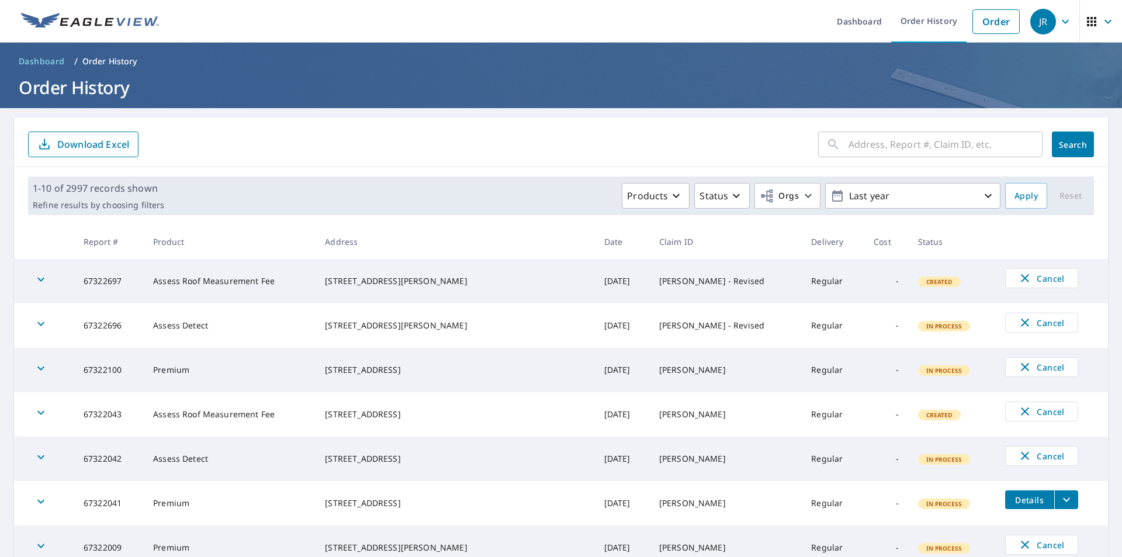
scroll to position [117, 0]
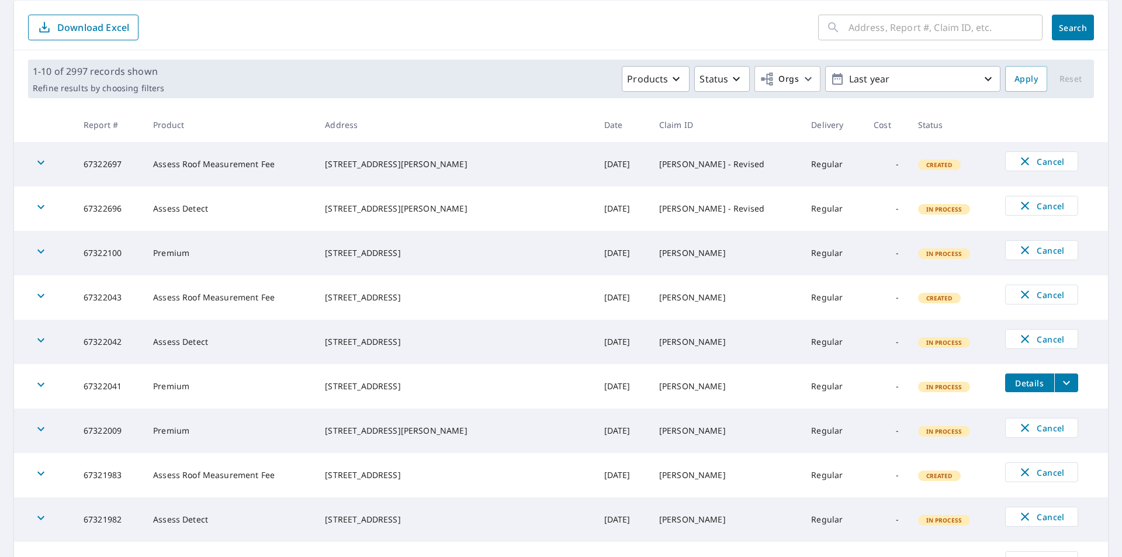
click at [1005, 379] on button "Details" at bounding box center [1029, 382] width 49 height 19
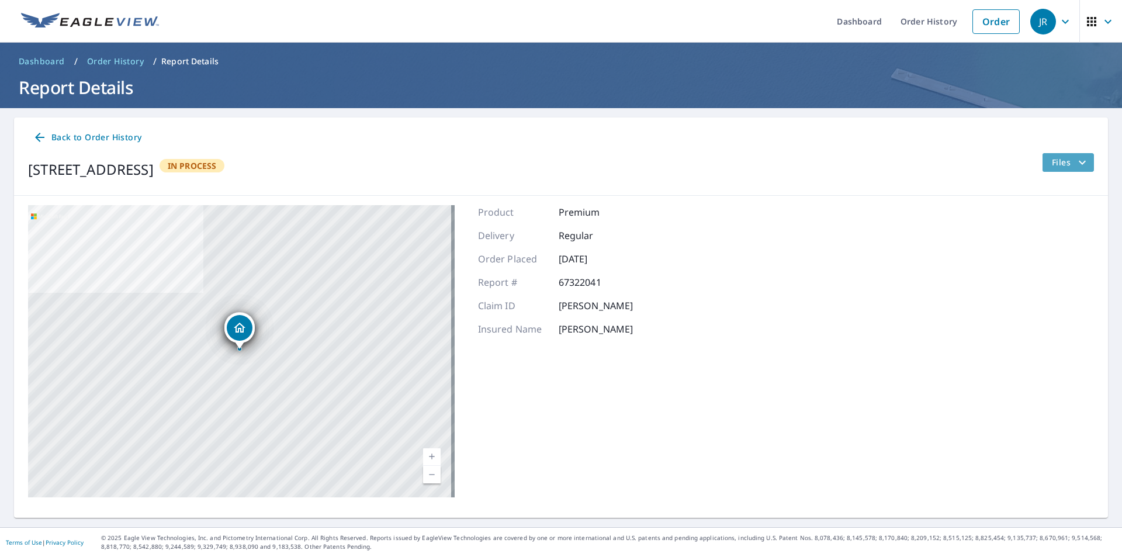
click at [1052, 153] on button "Files" at bounding box center [1068, 162] width 52 height 19
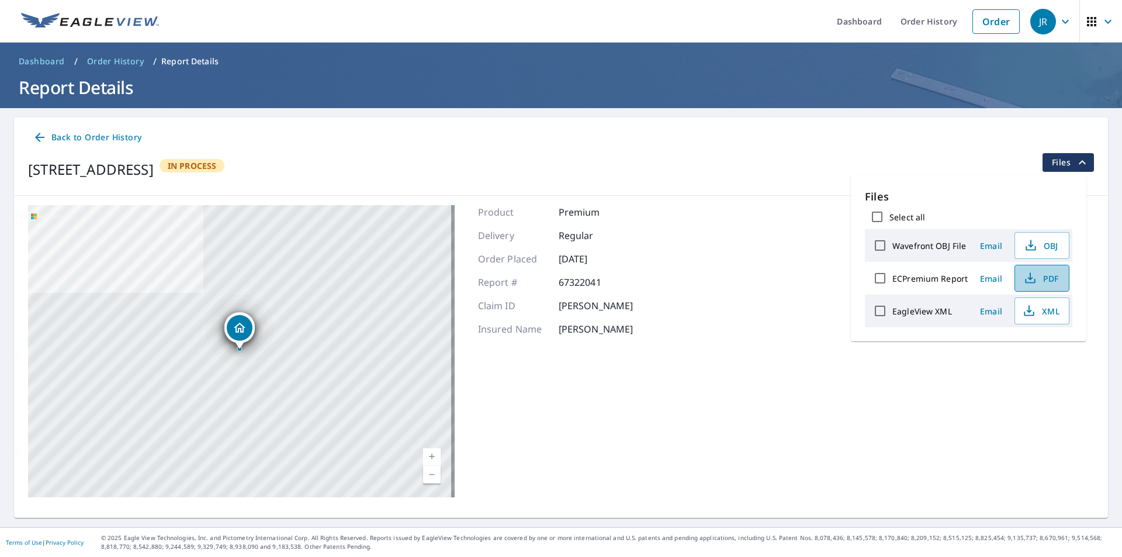
click at [1023, 277] on icon "button" at bounding box center [1030, 278] width 14 height 14
click at [1028, 312] on icon "button" at bounding box center [1029, 309] width 5 height 8
click at [81, 138] on span "Back to Order History" at bounding box center [87, 137] width 109 height 15
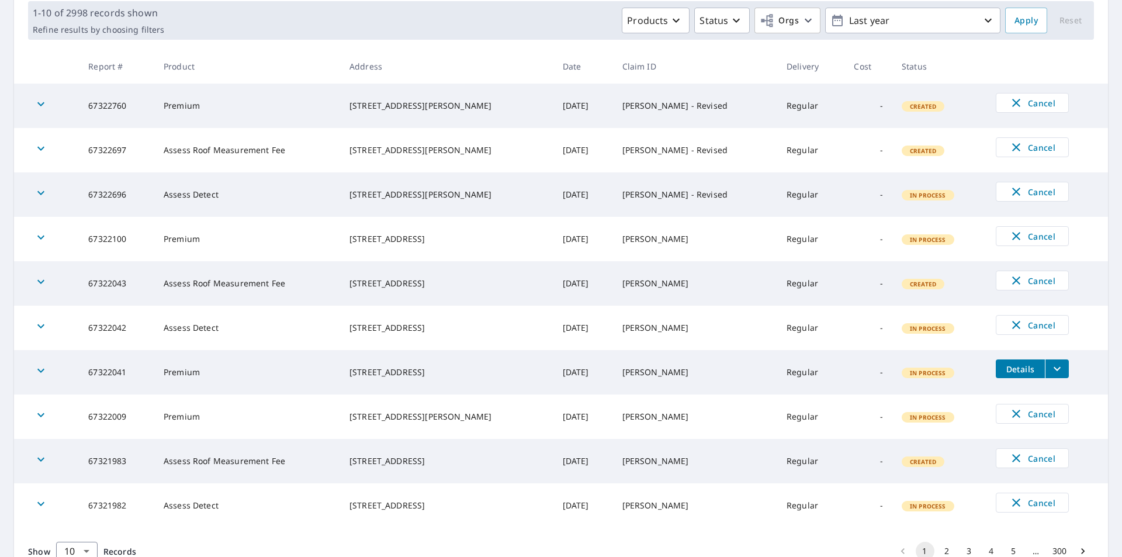
scroll to position [232, 0]
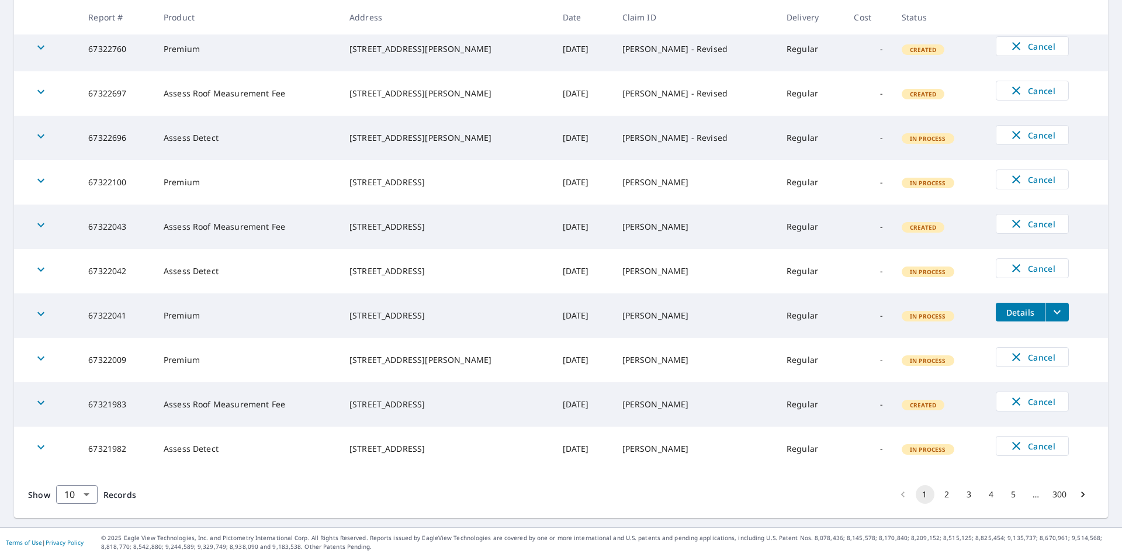
click at [944, 490] on button "2" at bounding box center [947, 494] width 19 height 19
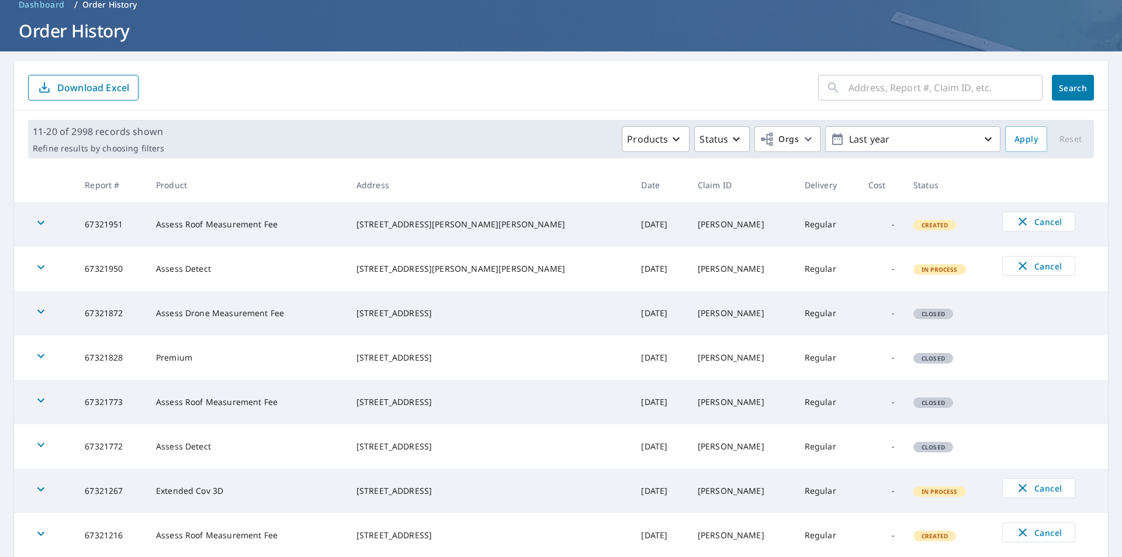
scroll to position [232, 0]
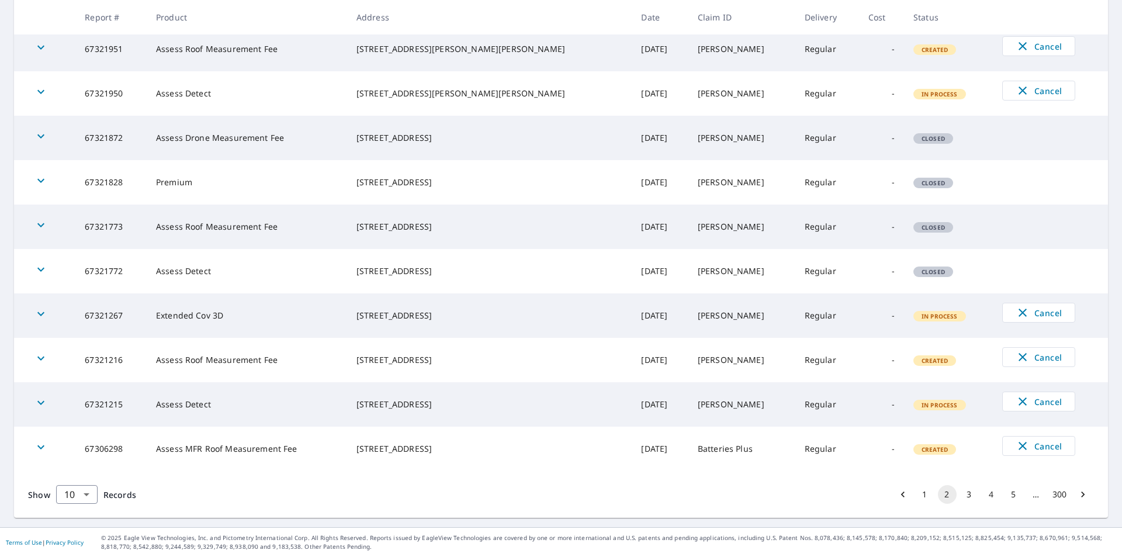
click at [921, 497] on button "1" at bounding box center [925, 494] width 19 height 19
